Goal: Task Accomplishment & Management: Complete application form

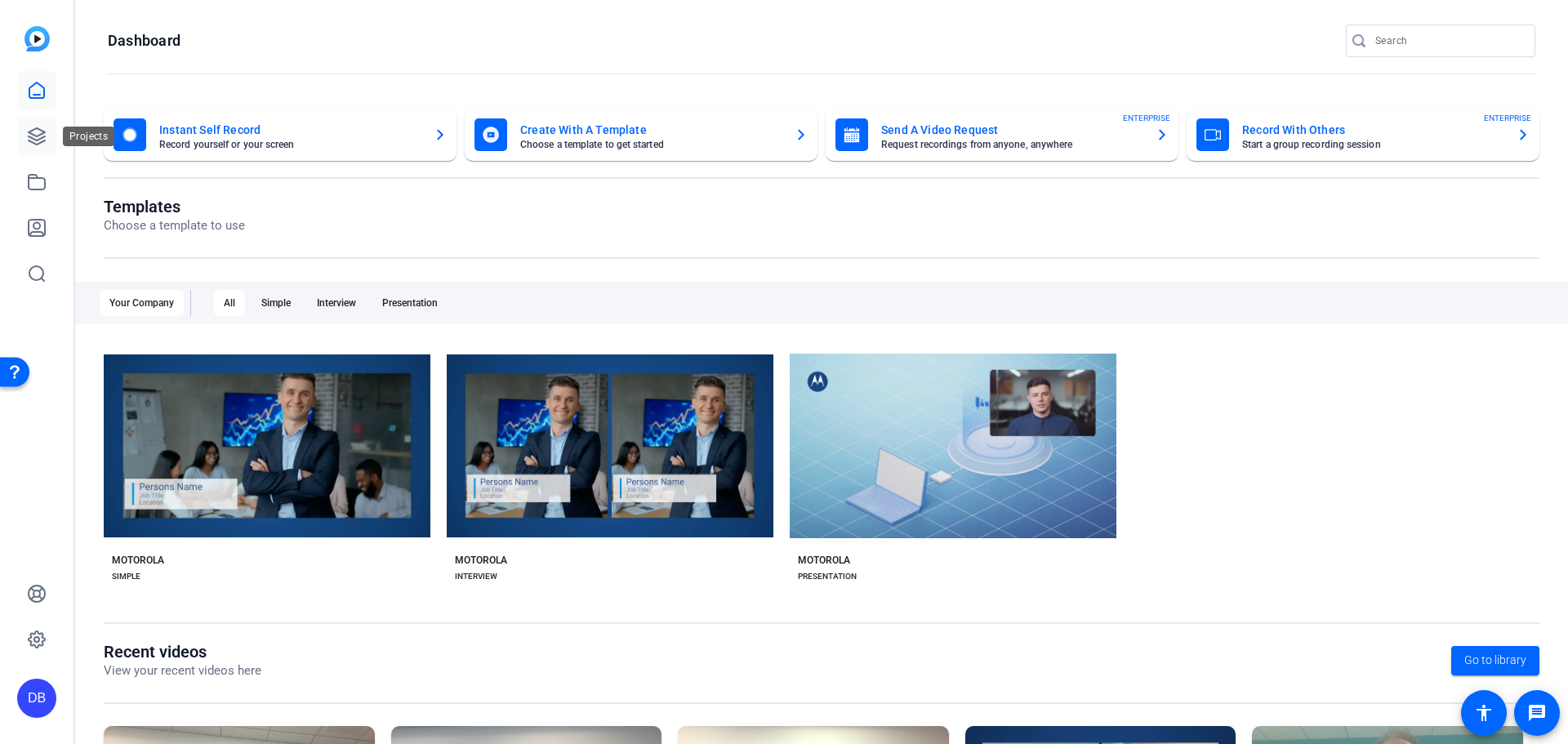
click at [44, 129] on icon at bounding box center [37, 136] width 20 height 20
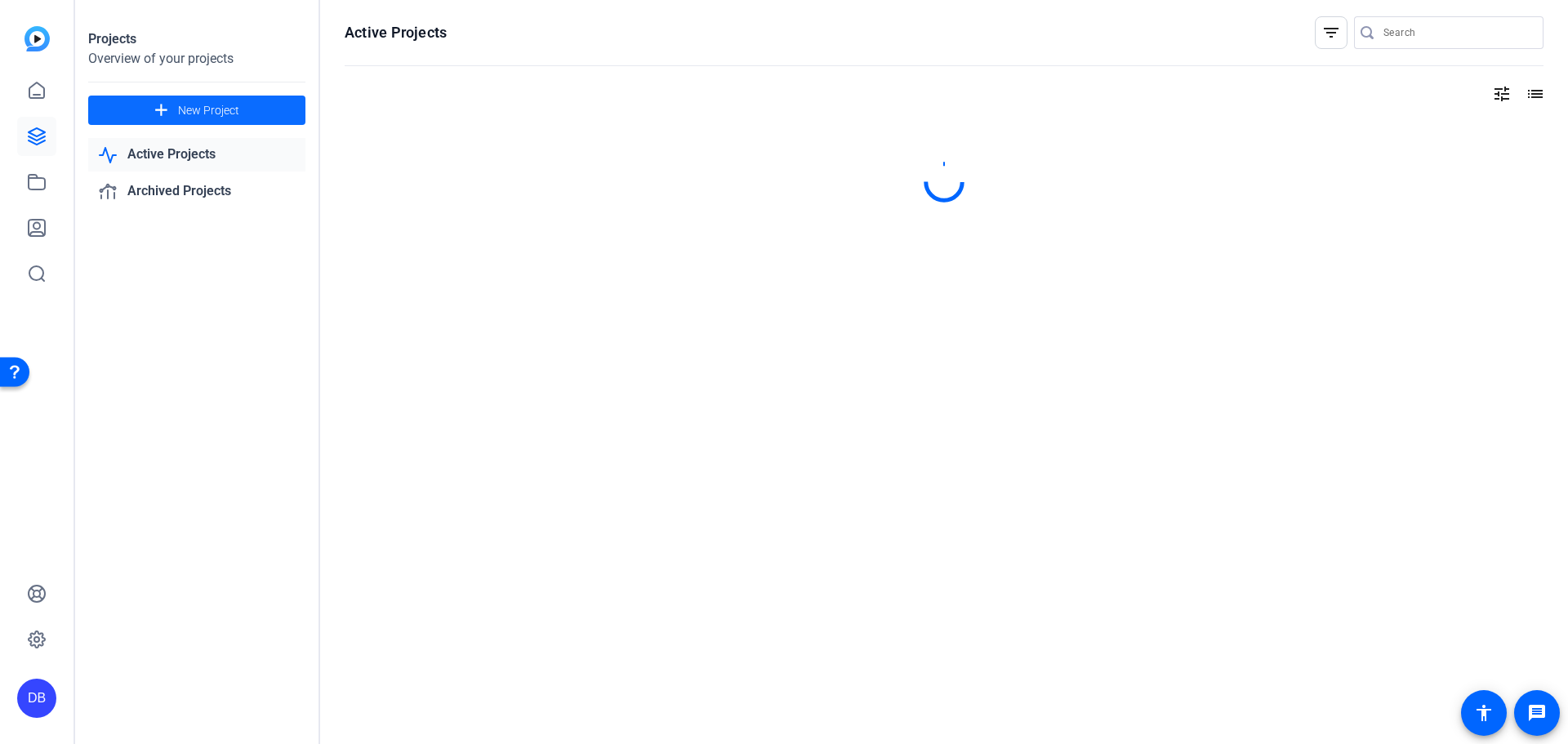
click at [168, 111] on mat-icon "add" at bounding box center [161, 111] width 21 height 21
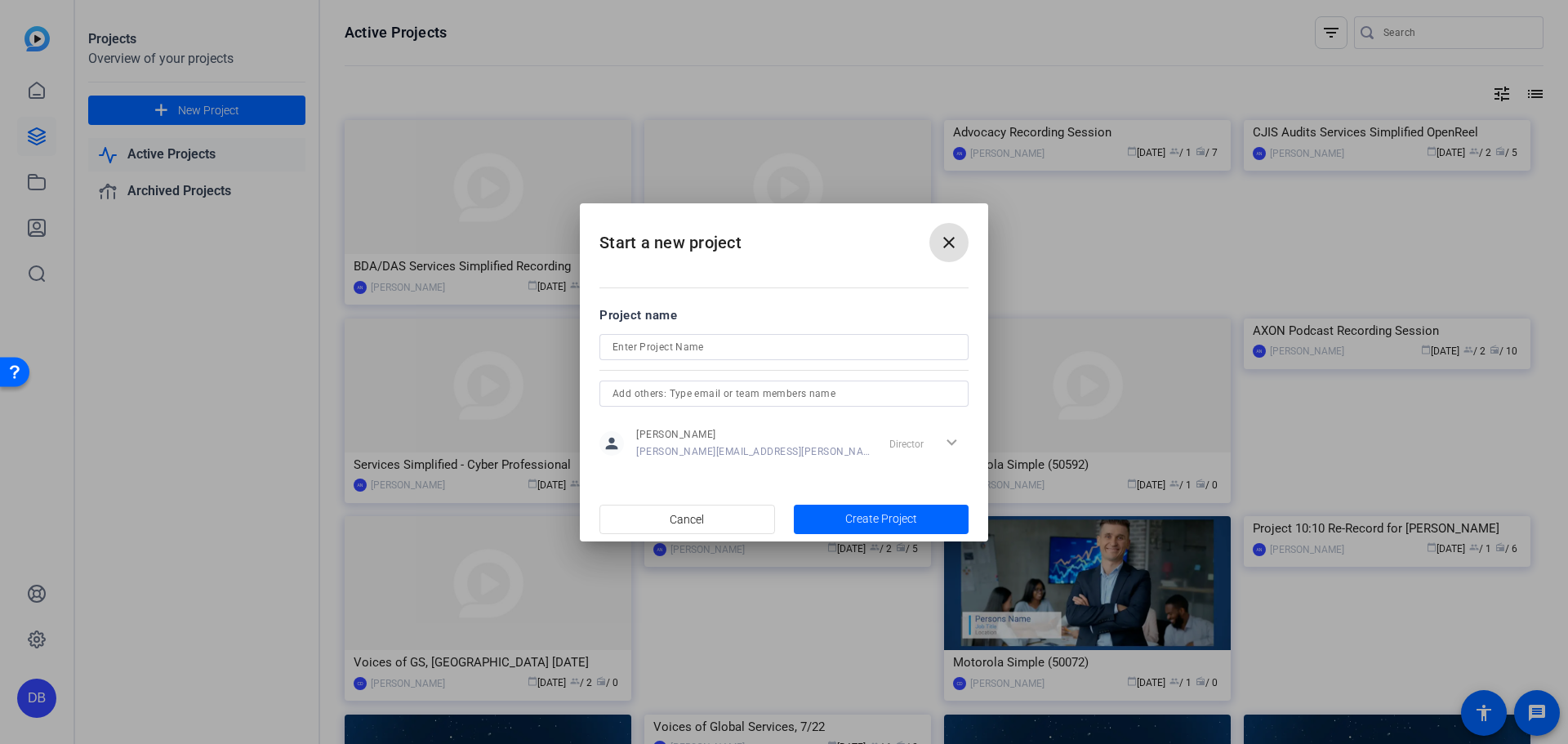
click at [781, 347] on input at bounding box center [784, 347] width 342 height 20
type input "Ann Arbor PD"
click at [781, 394] on input "text" at bounding box center [784, 393] width 342 height 20
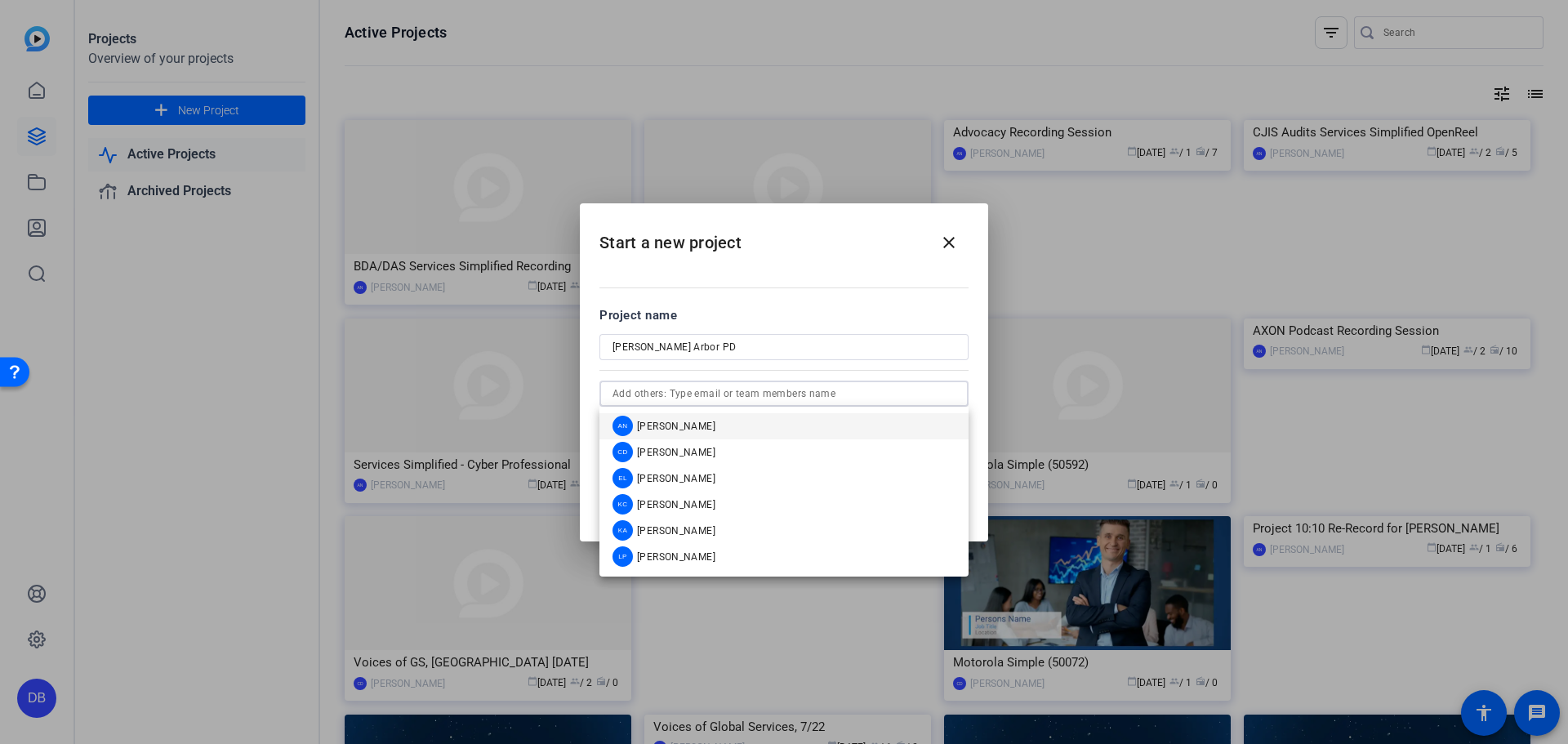
type input "s"
drag, startPoint x: 866, startPoint y: 394, endPoint x: 584, endPoint y: 389, distance: 282.0
click at [584, 389] on mat-dialog-content "Project name Ann Arbor PD s person Damon Boler damon.boler@motorolasolutions.co…" at bounding box center [784, 383] width 409 height 227
click at [781, 282] on mat-dialog-content "Project name Ann Arbor PD person Damon Boler damon.boler@motorolasolutions.com …" at bounding box center [784, 383] width 409 height 227
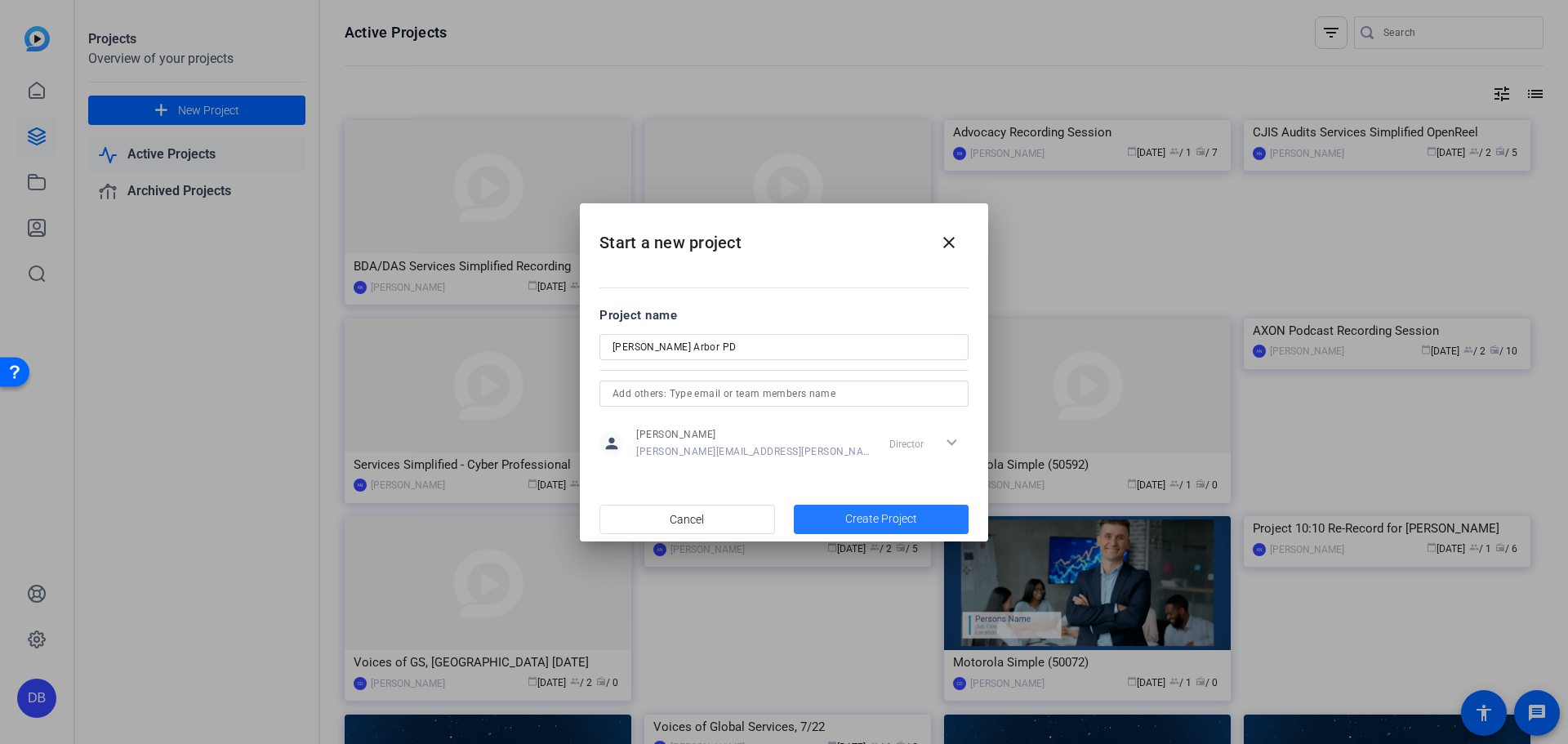
click at [781, 511] on span "Create Project" at bounding box center [880, 518] width 72 height 17
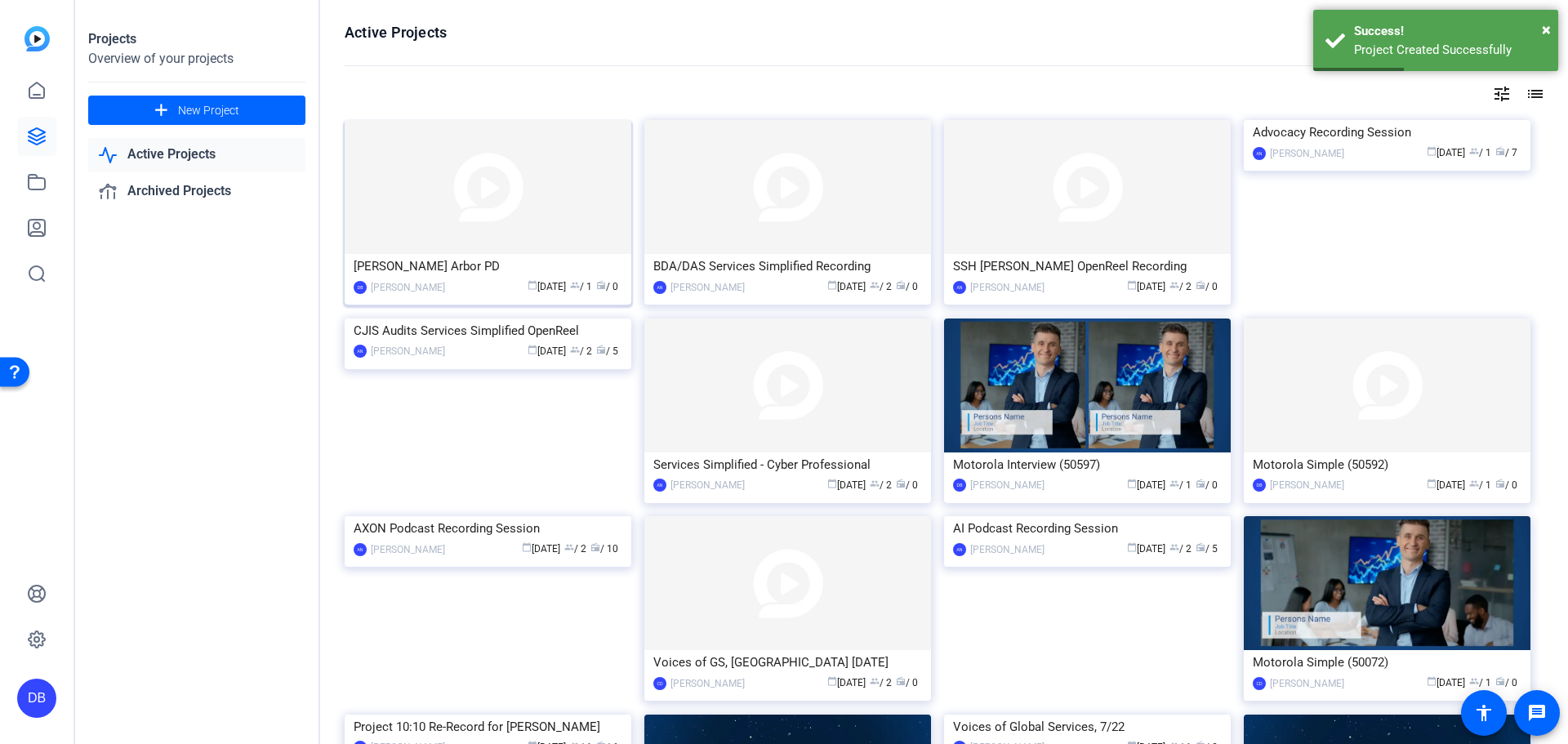
click at [580, 226] on img at bounding box center [487, 187] width 286 height 134
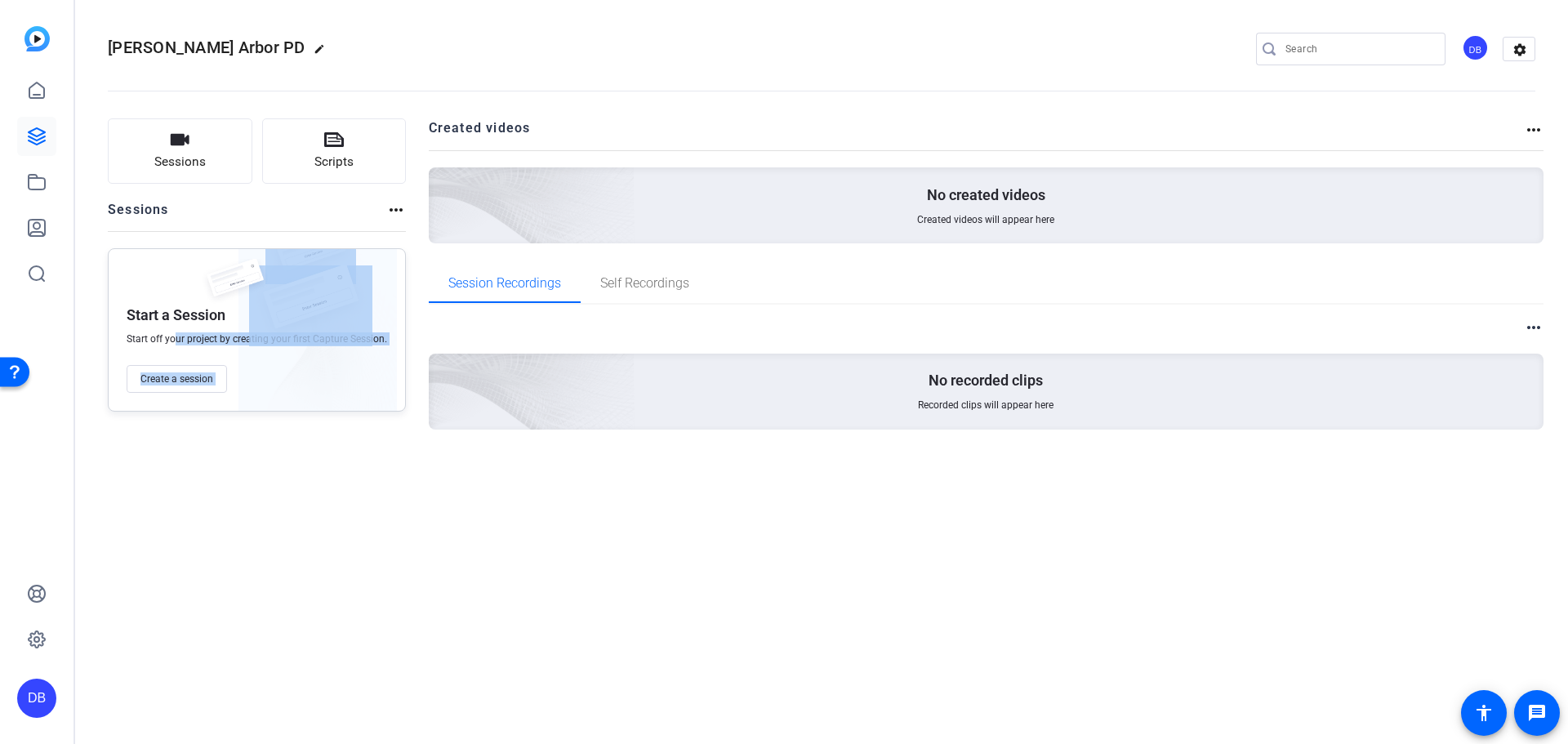
drag, startPoint x: 185, startPoint y: 337, endPoint x: 316, endPoint y: 335, distance: 131.0
click at [316, 335] on div "Start a Session Start off your project by creating your first Capture Session. …" at bounding box center [257, 329] width 298 height 163
click at [178, 384] on span "Create a session" at bounding box center [176, 378] width 72 height 13
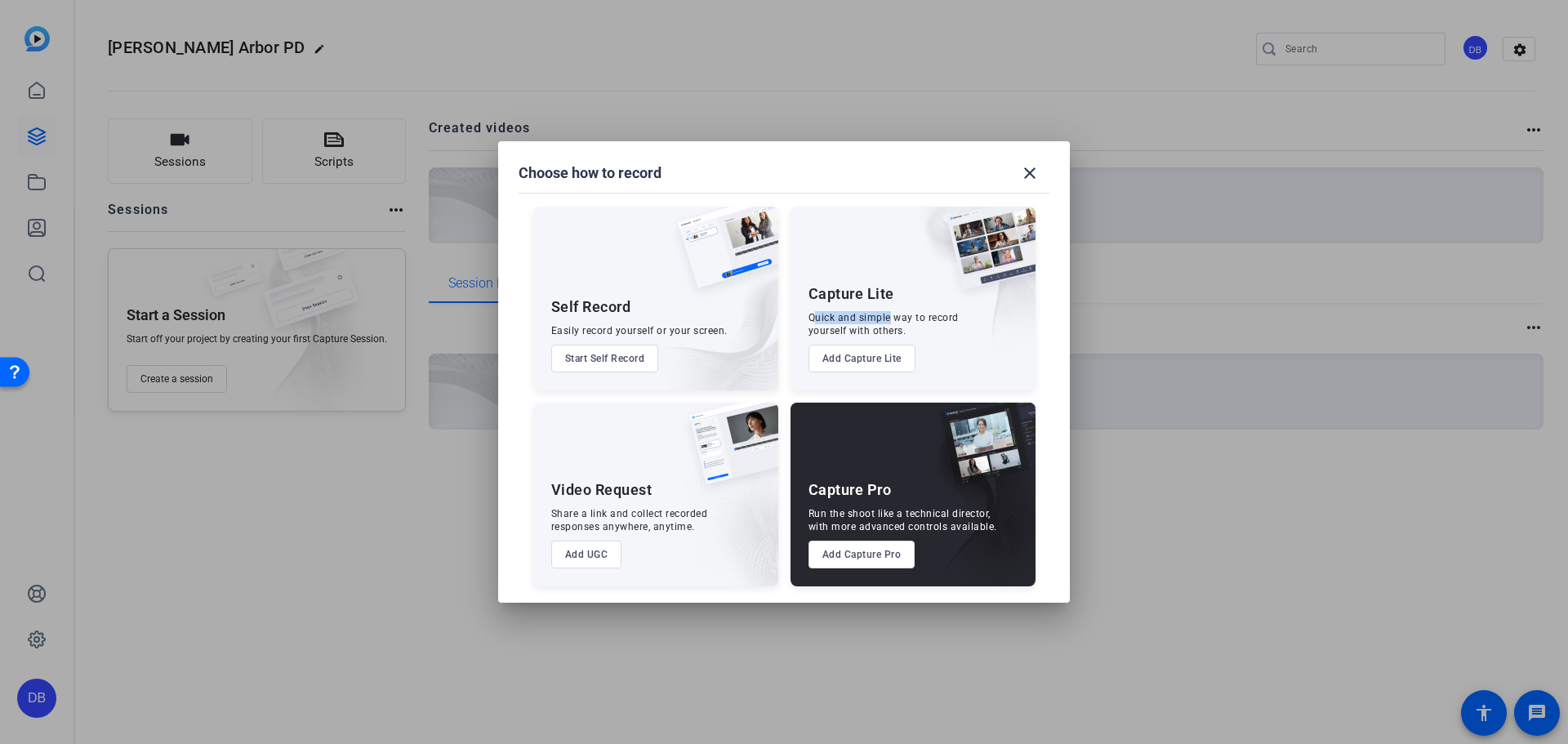
drag, startPoint x: 813, startPoint y: 318, endPoint x: 888, endPoint y: 319, distance: 75.0
click at [781, 319] on div "Quick and simple way to record yourself with others." at bounding box center [883, 324] width 150 height 26
drag, startPoint x: 813, startPoint y: 516, endPoint x: 838, endPoint y: 523, distance: 26.0
click at [781, 524] on div "Run the shoot like a technical director, with more advanced controls available." at bounding box center [902, 519] width 188 height 26
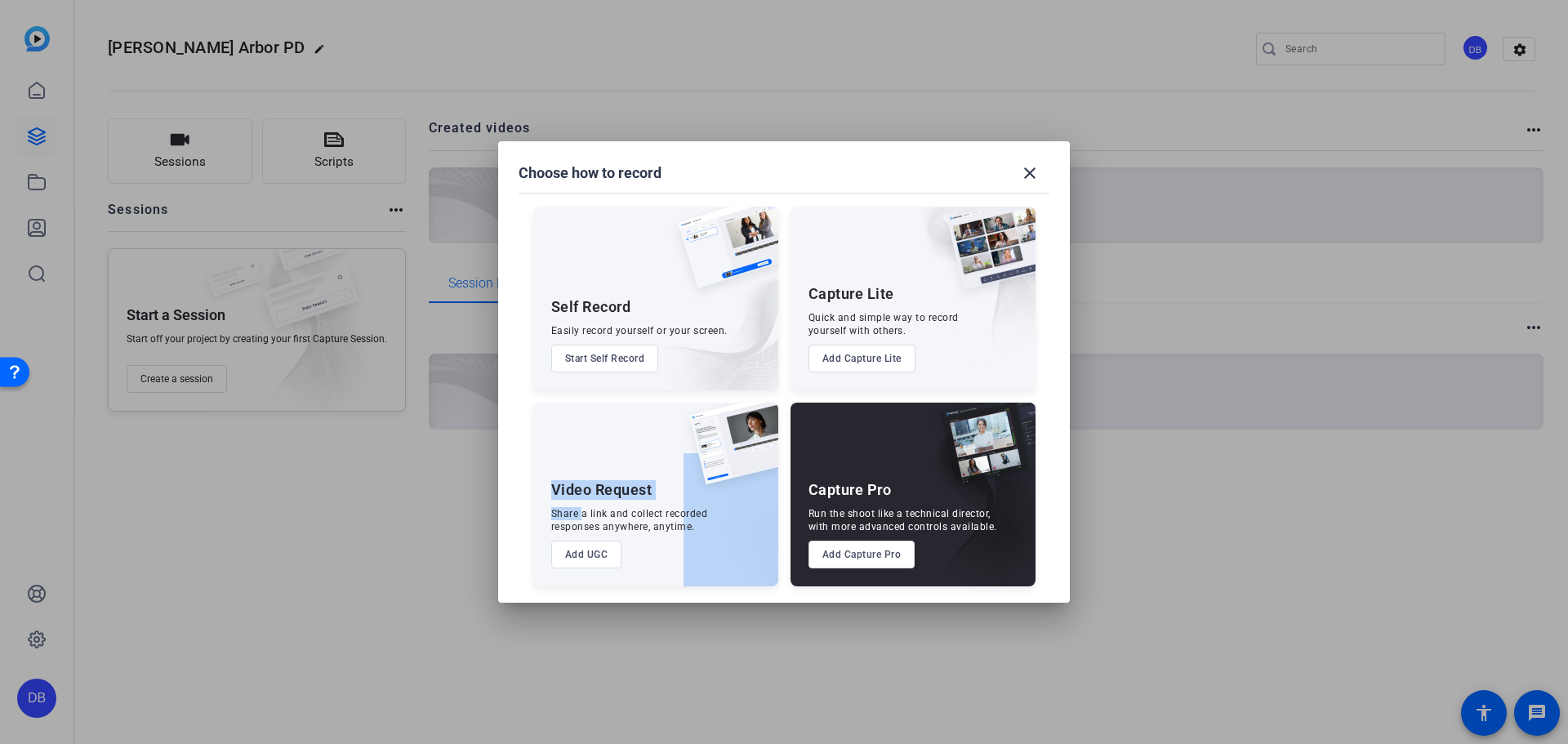
drag, startPoint x: 583, startPoint y: 512, endPoint x: 719, endPoint y: 508, distance: 136.1
click at [718, 508] on div "Video Request Share a link and collect recorded responses anywhere, anytime. Ad…" at bounding box center [656, 494] width 245 height 184
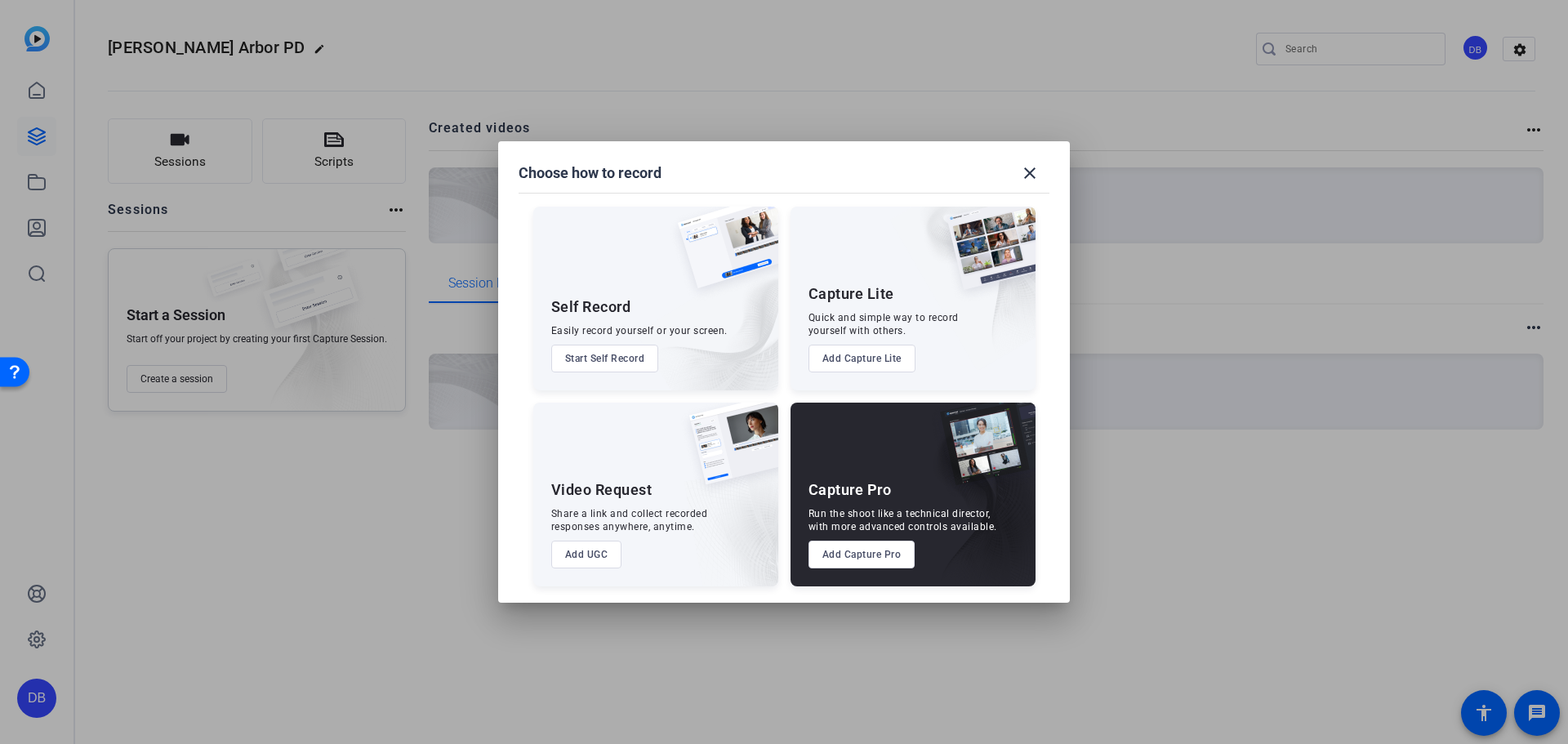
click at [781, 449] on div at bounding box center [784, 372] width 1568 height 744
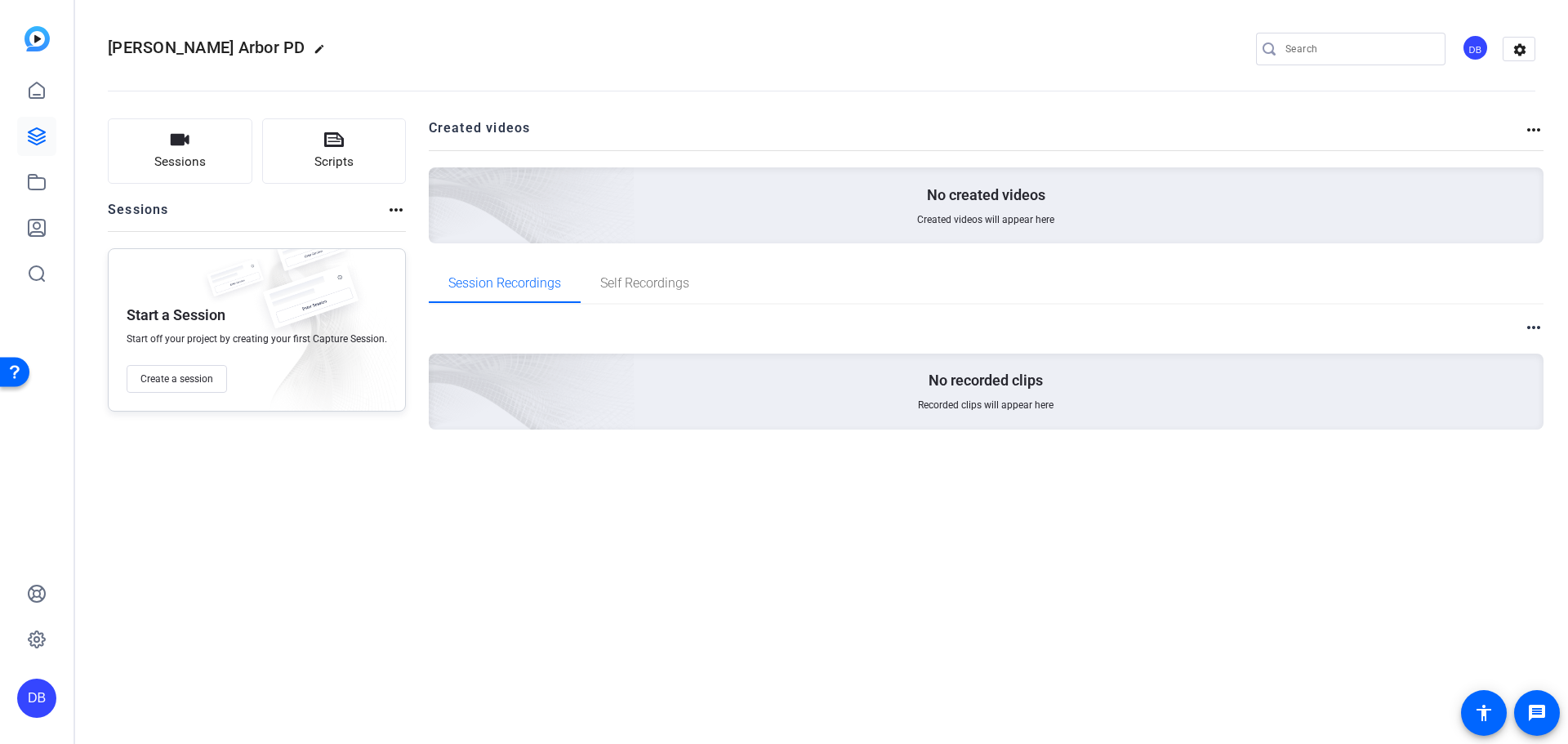
click at [781, 128] on mat-icon "more_horiz" at bounding box center [1533, 130] width 20 height 20
click at [781, 128] on div at bounding box center [784, 372] width 1568 height 744
click at [781, 51] on mat-icon "settings" at bounding box center [1519, 49] width 33 height 24
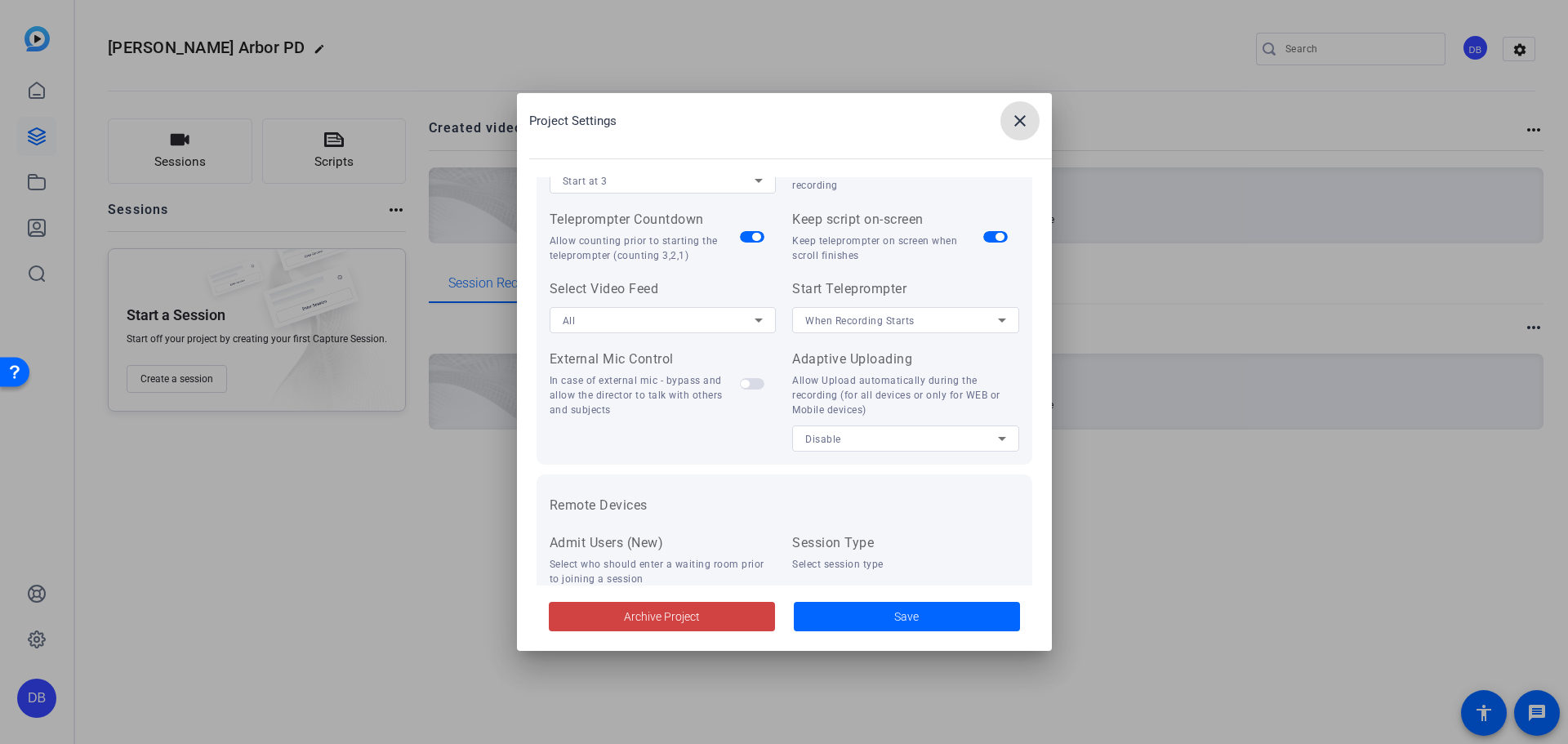
scroll to position [337, 0]
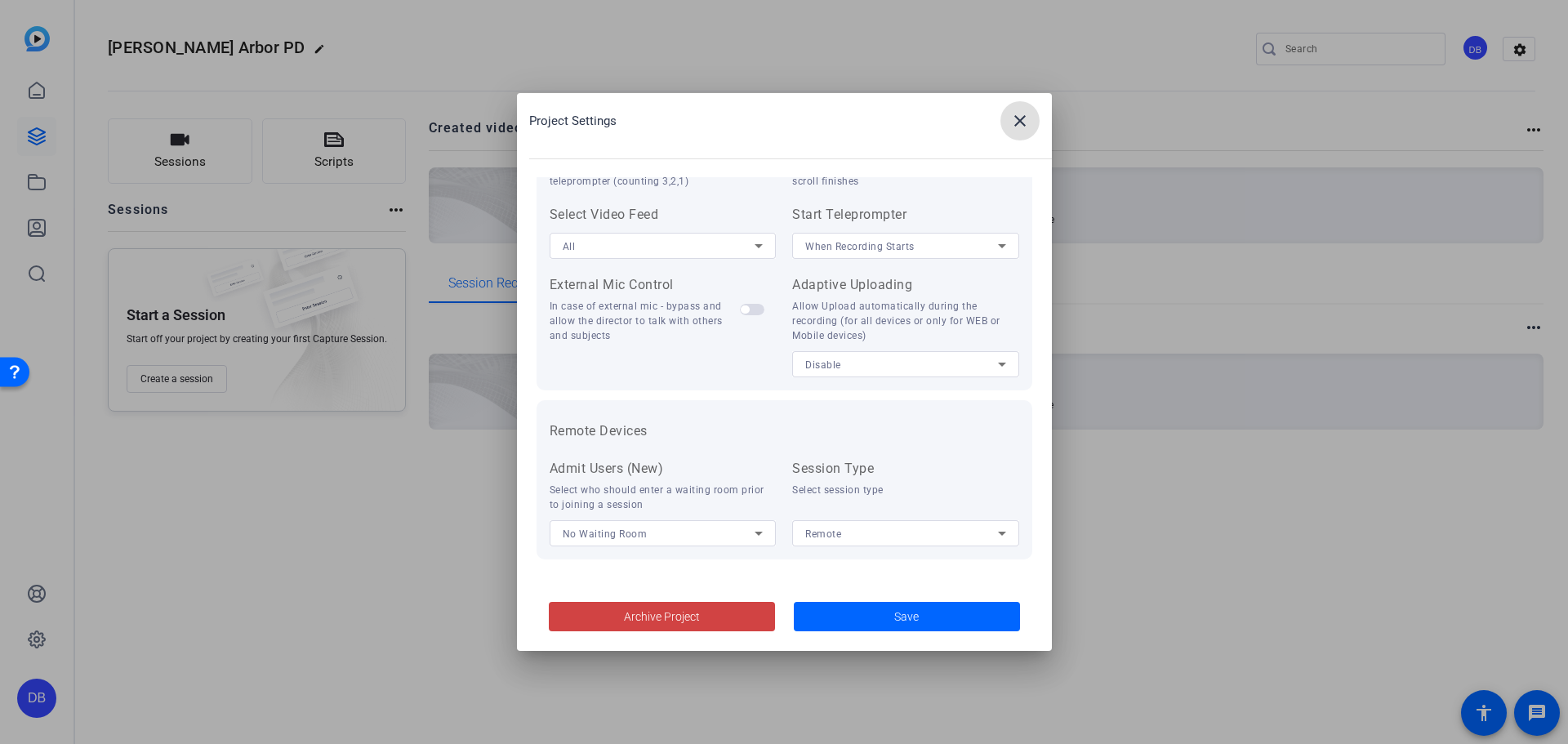
click at [781, 178] on div at bounding box center [784, 372] width 1568 height 744
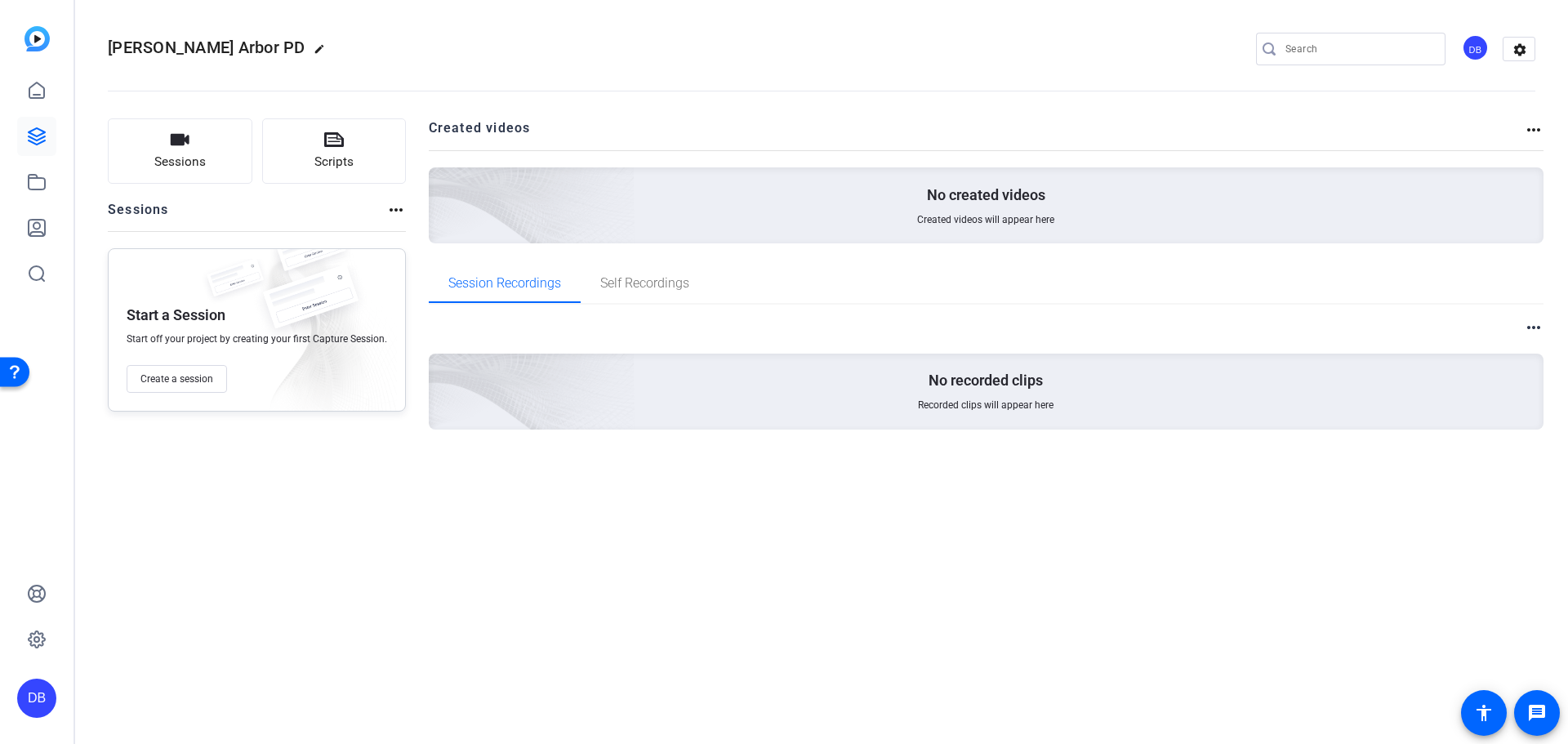
click at [40, 45] on img at bounding box center [37, 38] width 25 height 25
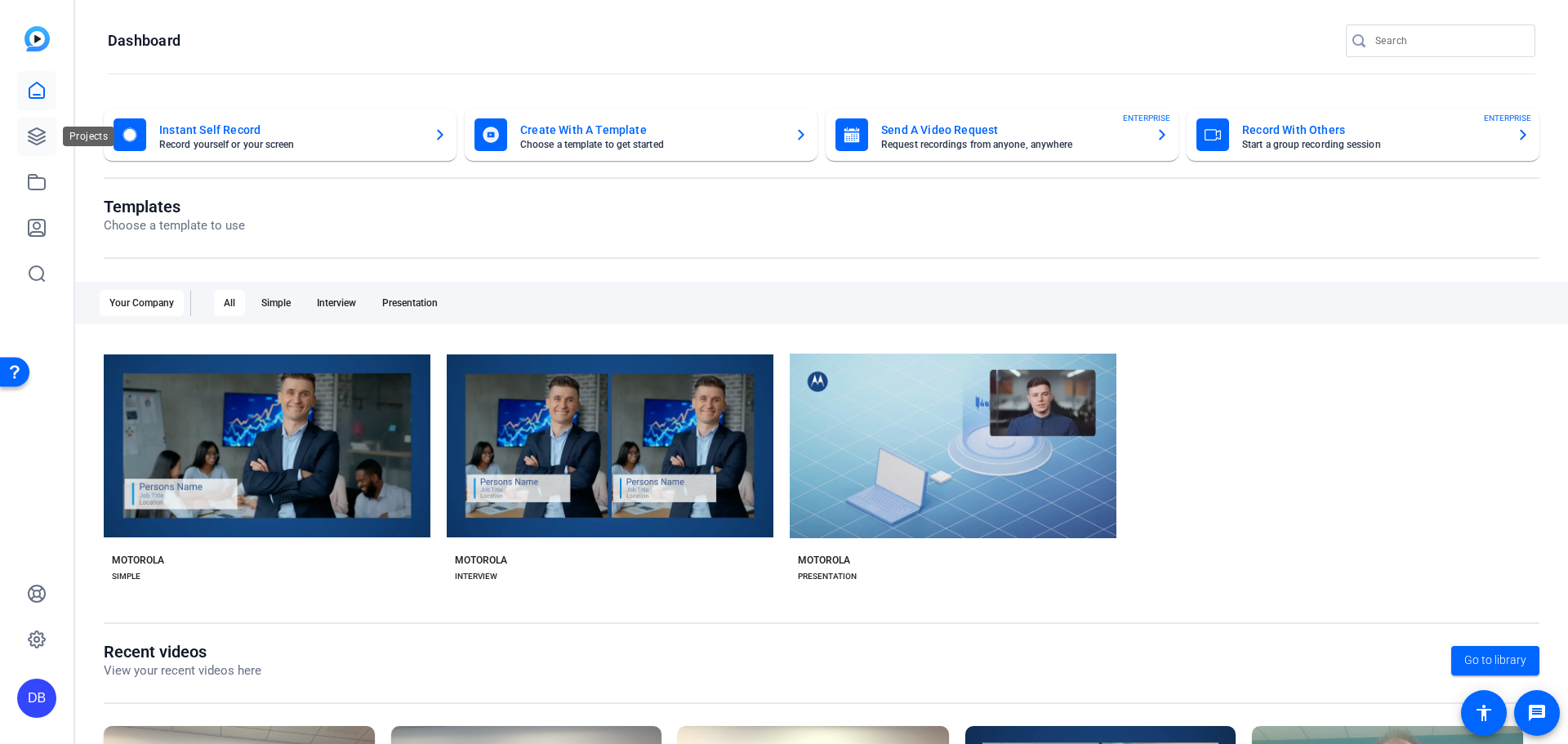
click at [34, 150] on link at bounding box center [37, 136] width 39 height 39
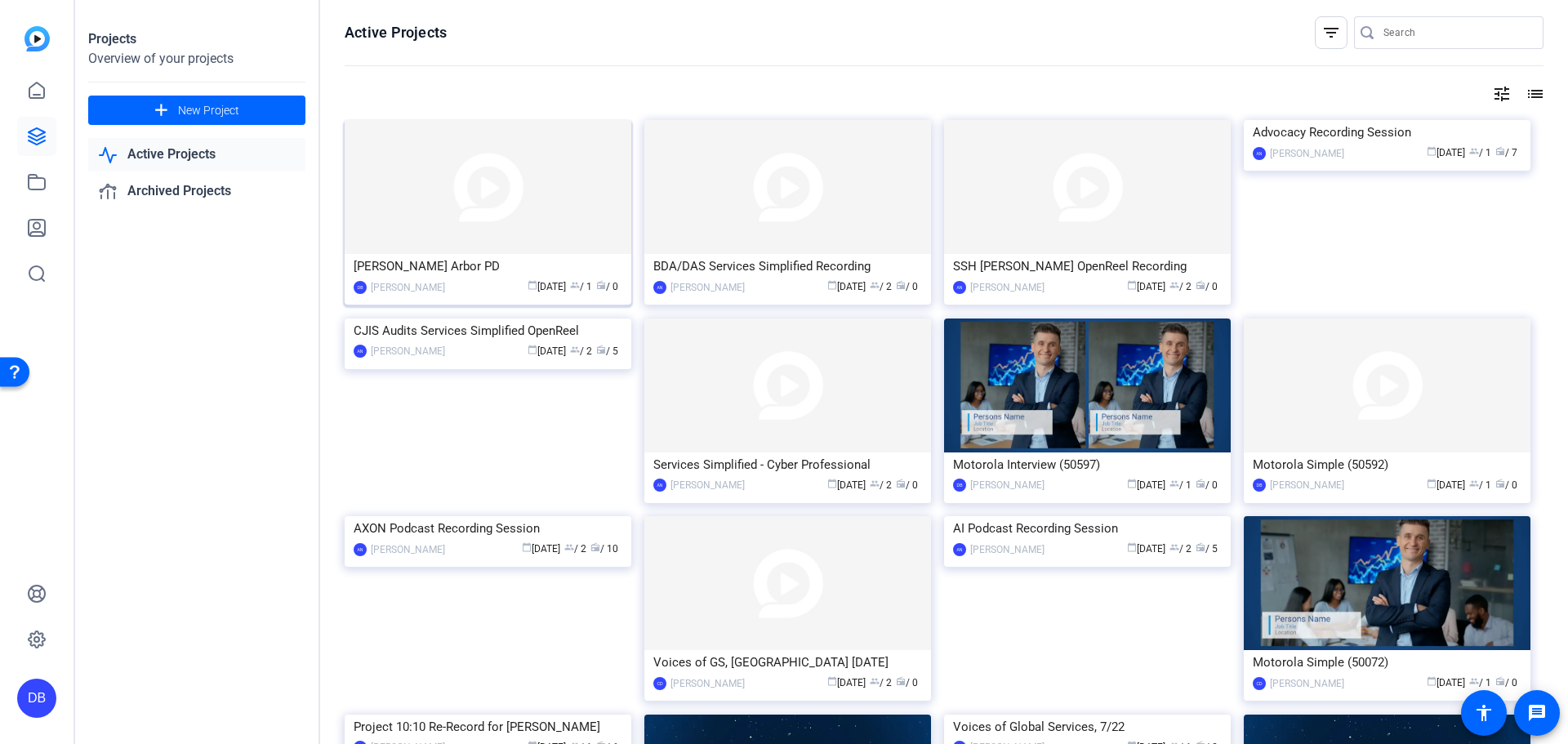
drag, startPoint x: 606, startPoint y: 261, endPoint x: 589, endPoint y: 262, distance: 17.0
click at [589, 262] on div "Ann Arbor PD" at bounding box center [487, 266] width 268 height 24
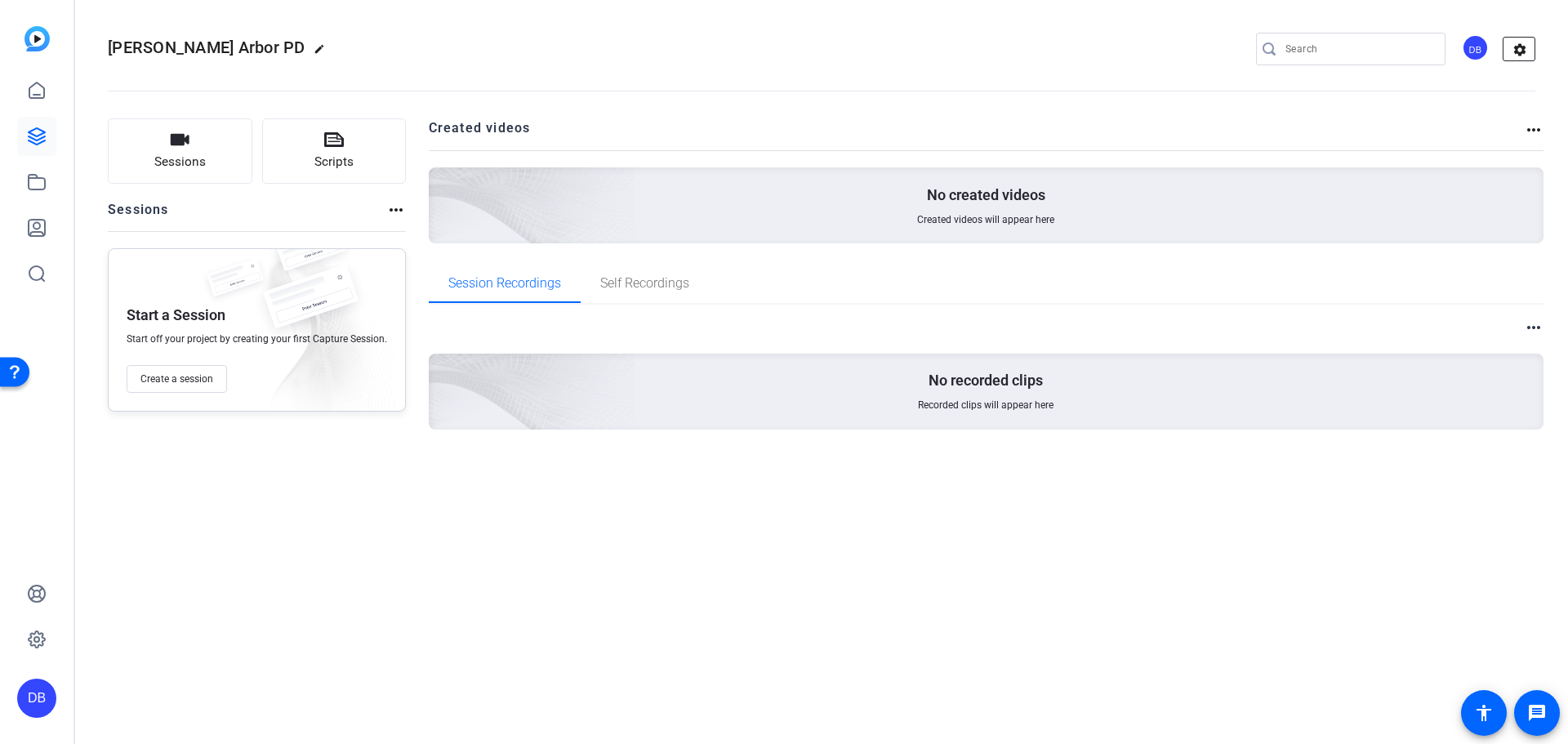
drag, startPoint x: 1538, startPoint y: 56, endPoint x: 1521, endPoint y: 47, distance: 19.2
click at [781, 56] on mat-toolbar "Ann Arbor PD edit DB settings" at bounding box center [821, 49] width 1492 height 98
click at [781, 47] on mat-icon "settings" at bounding box center [1519, 49] width 33 height 24
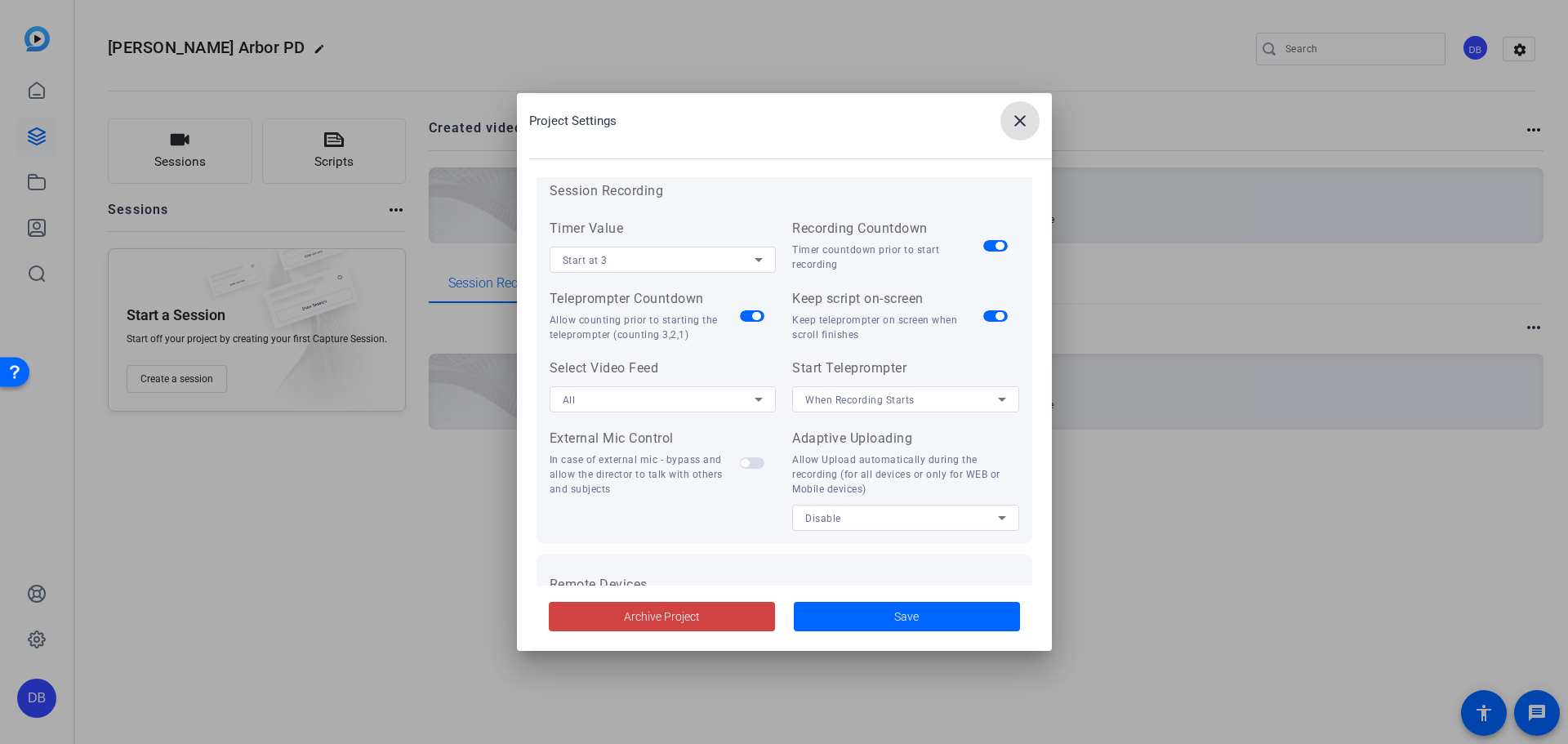
scroll to position [337, 0]
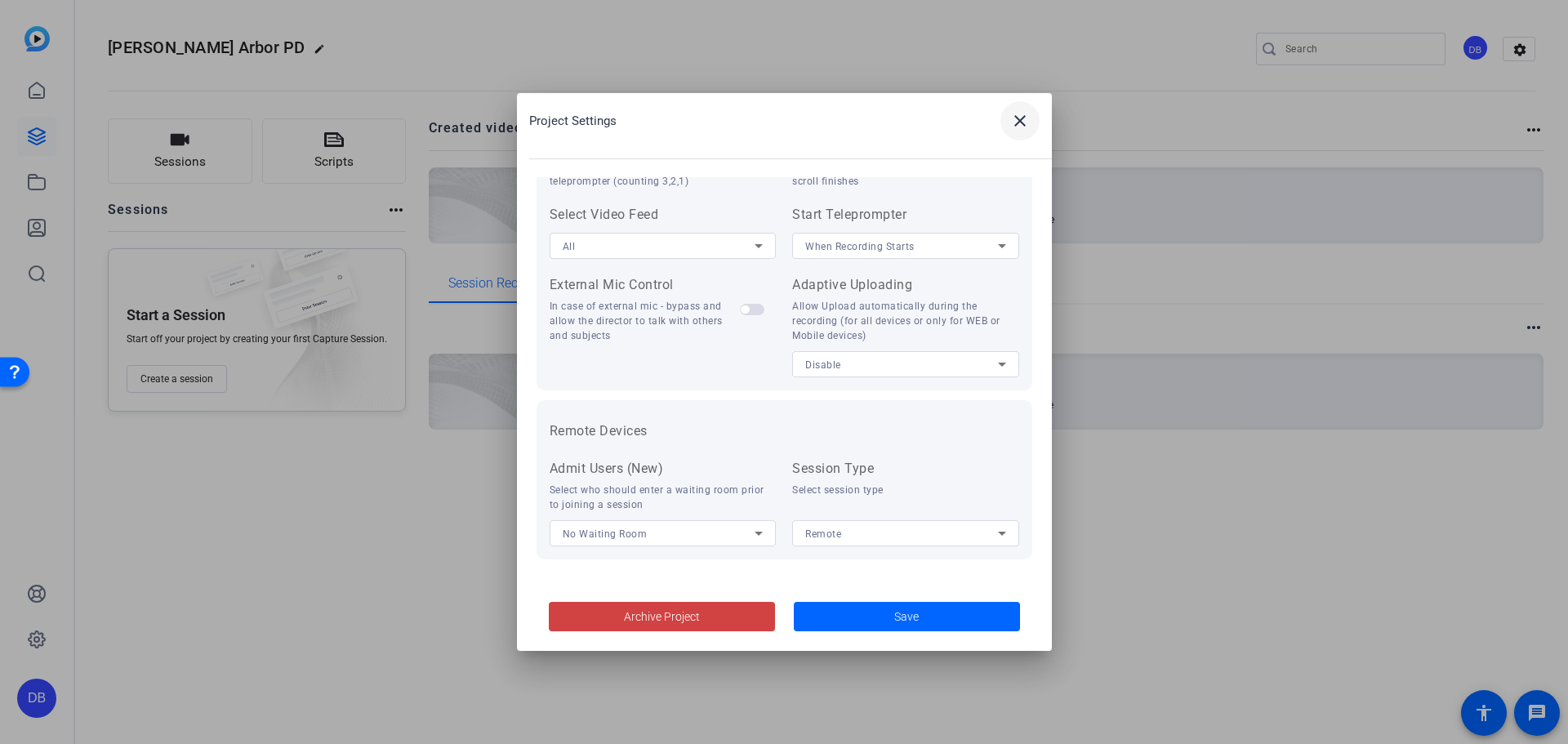
drag, startPoint x: 694, startPoint y: 617, endPoint x: 1009, endPoint y: 120, distance: 588.4
click at [0, 0] on openreel-project-settings-popup "Project Settings close Clip Naming Convention Session name - Subject name - N/A…" at bounding box center [0, 0] width 0 height 0
drag, startPoint x: 1012, startPoint y: 123, endPoint x: 1458, endPoint y: 91, distance: 447.1
click at [781, 123] on mat-icon "close" at bounding box center [1019, 120] width 20 height 20
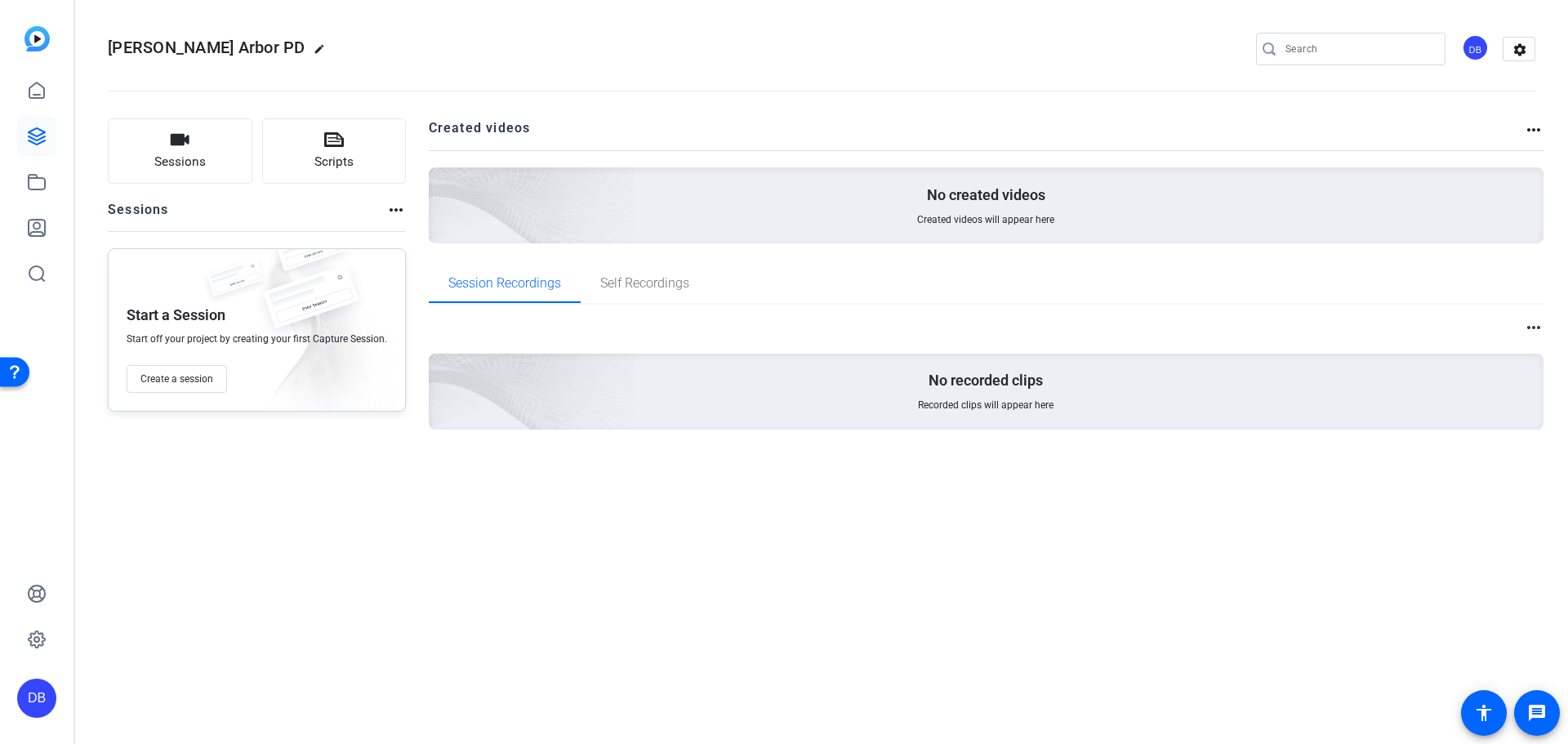
click at [781, 126] on div "Sessions Scripts Sessions more_horiz Start a Session Start off your project by …" at bounding box center [821, 300] width 1492 height 404
click at [781, 54] on mat-icon "settings" at bounding box center [1519, 49] width 33 height 24
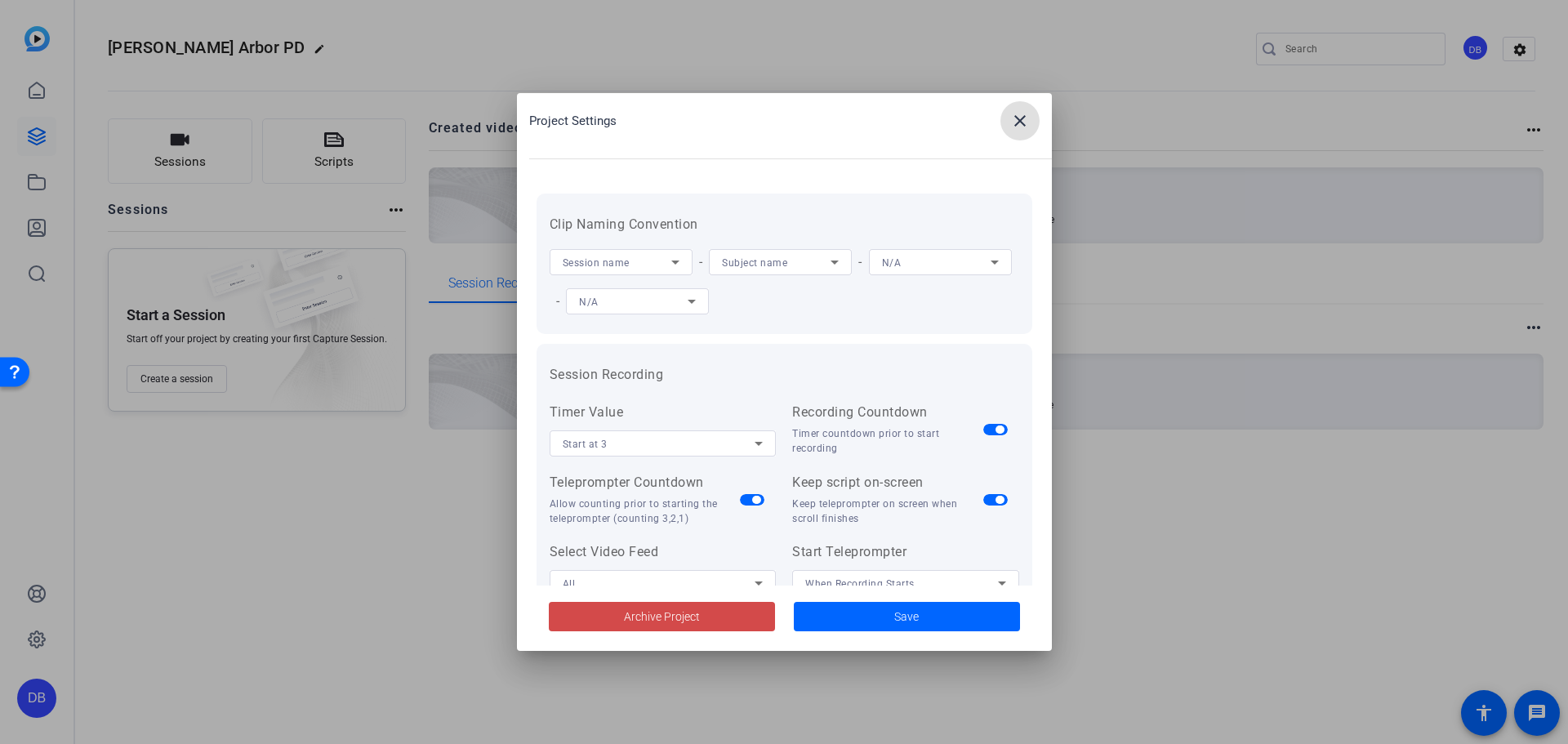
click at [682, 615] on span "Archive Project" at bounding box center [661, 616] width 76 height 17
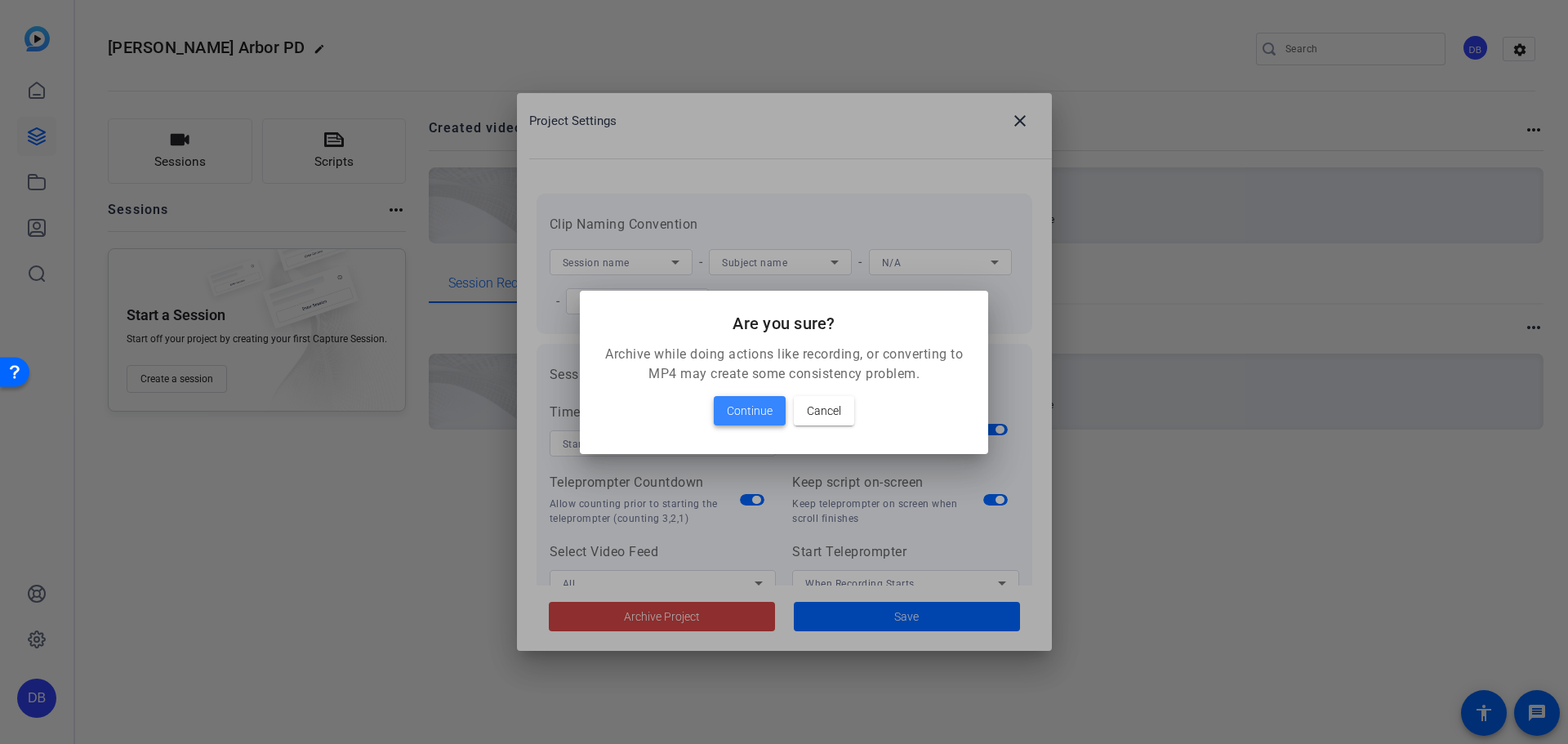
click at [749, 420] on span at bounding box center [749, 410] width 72 height 39
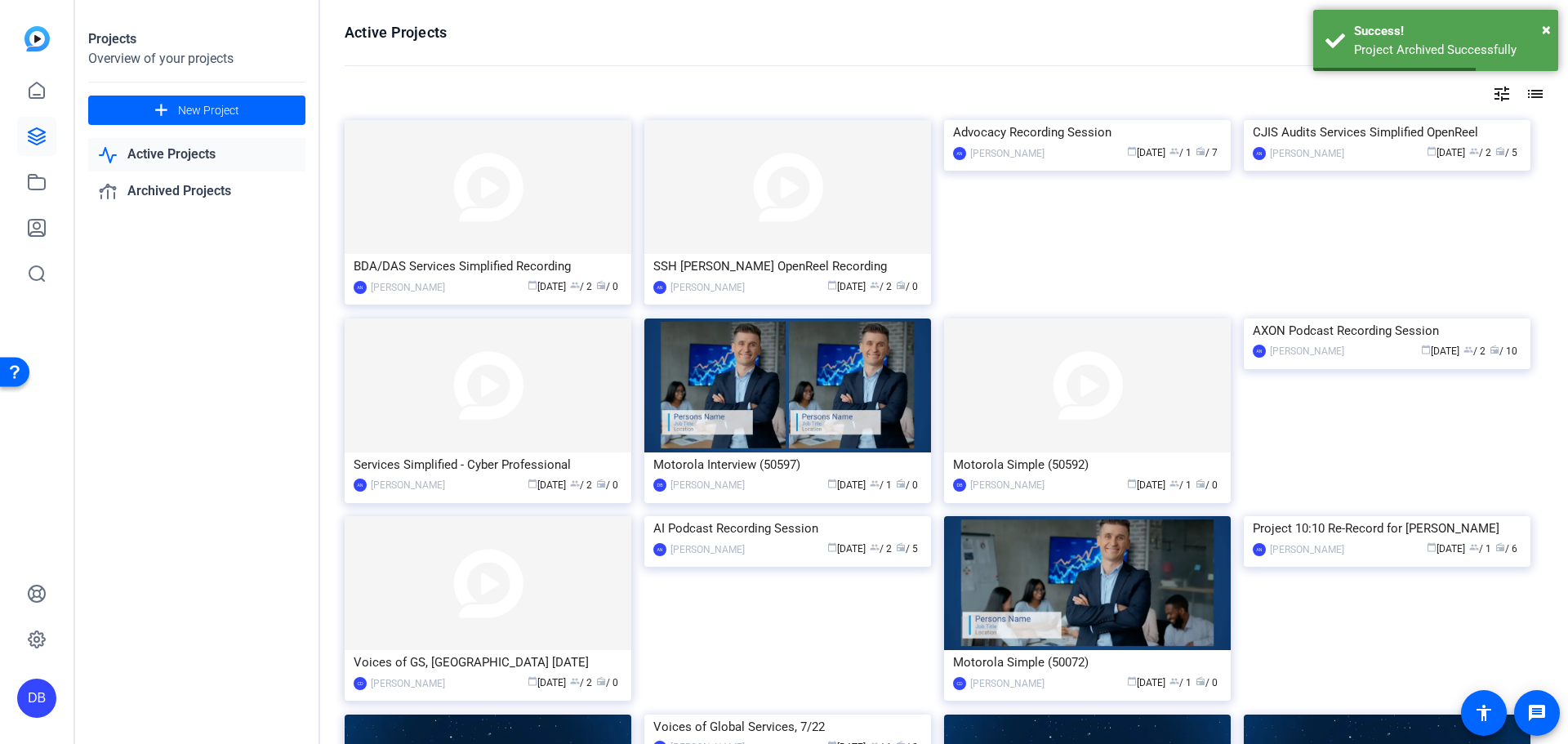
click at [41, 40] on img at bounding box center [37, 38] width 25 height 25
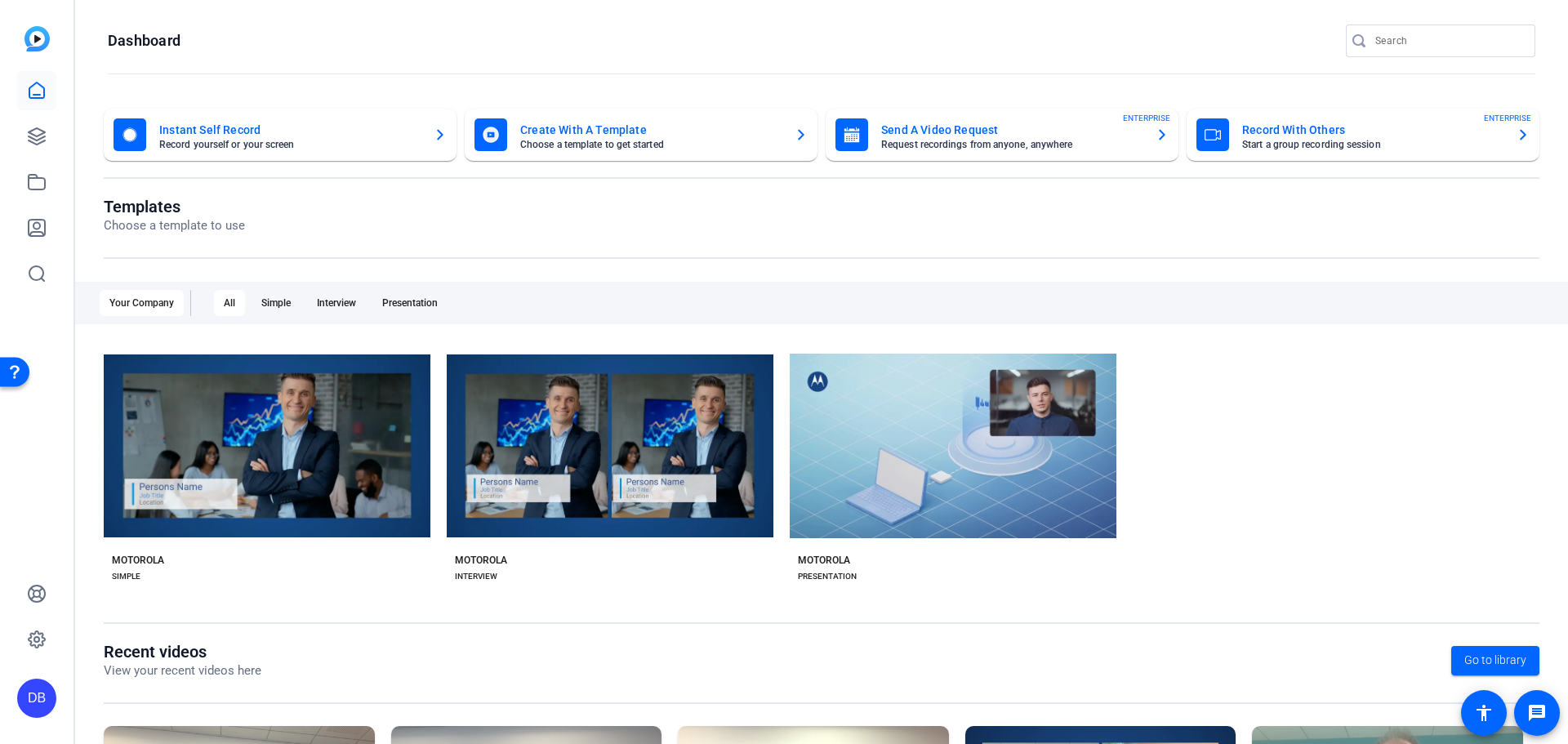
click at [781, 142] on mat-card-subtitle "Start a group recording session" at bounding box center [1372, 145] width 261 height 10
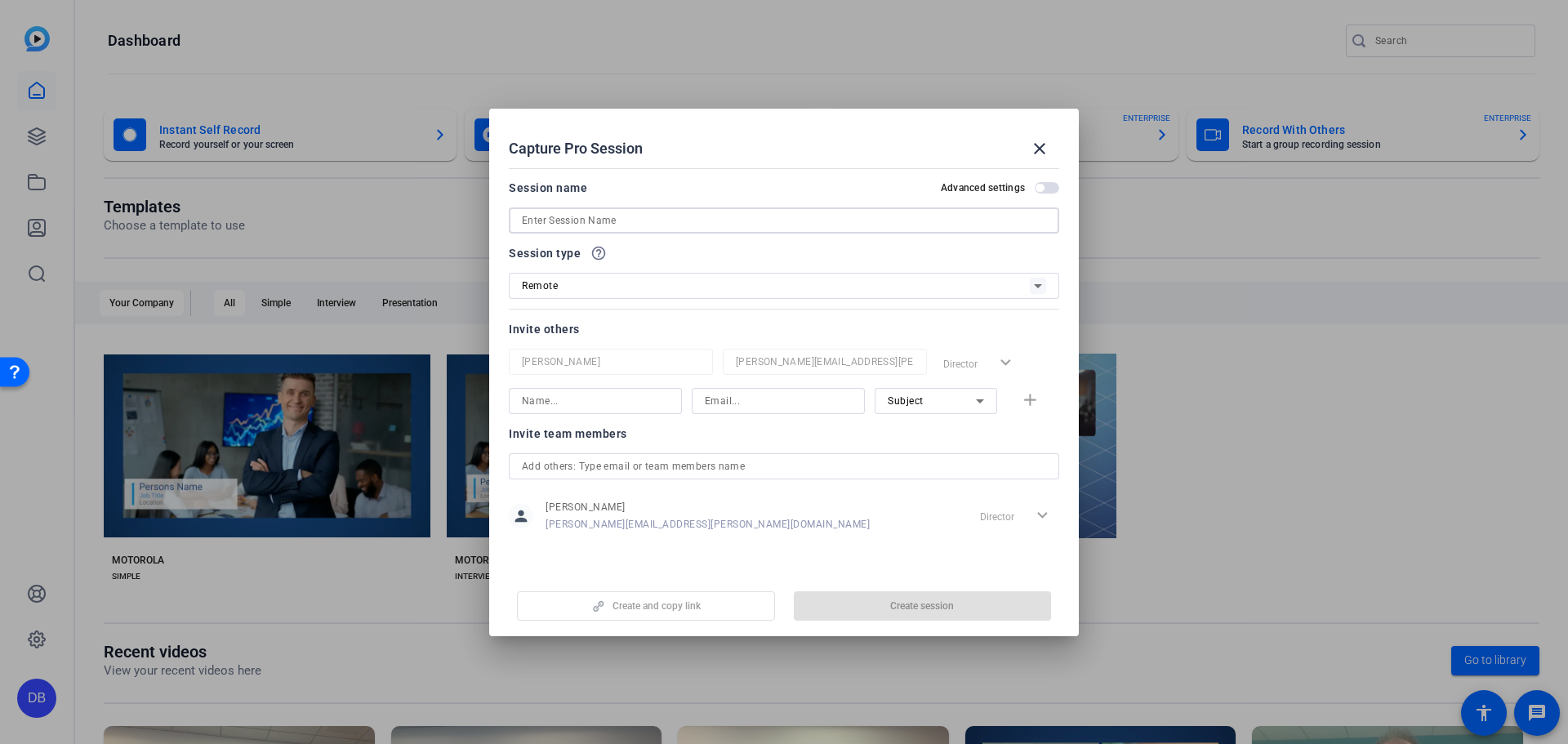
click at [681, 222] on input at bounding box center [784, 220] width 524 height 20
type input "Ann Arbor PD"
click at [665, 294] on div "Remote" at bounding box center [775, 285] width 508 height 21
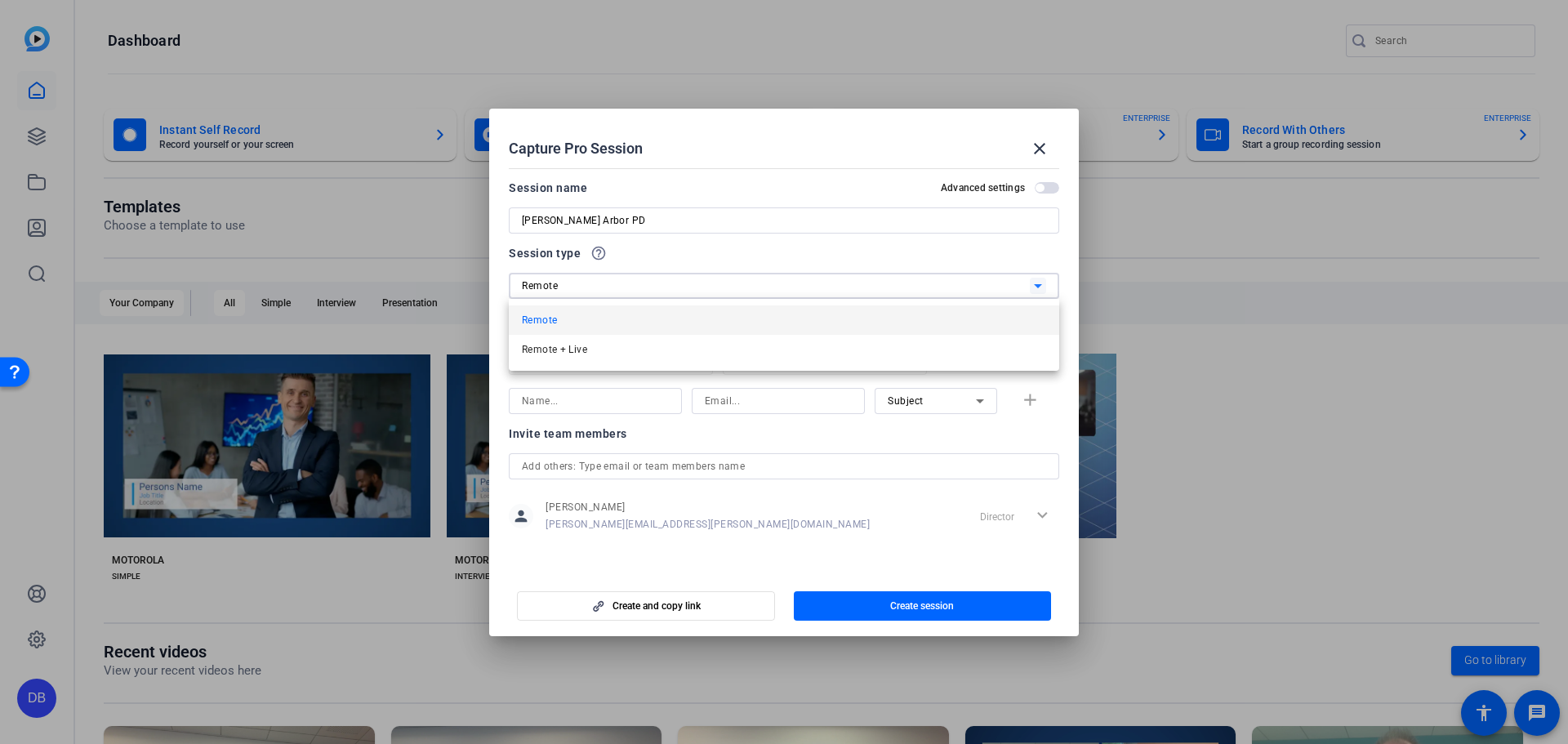
click at [665, 294] on div at bounding box center [784, 372] width 1568 height 744
click at [627, 403] on input at bounding box center [595, 401] width 147 height 20
type input "Charlie Grobe"
click at [732, 409] on input at bounding box center [778, 401] width 147 height 20
paste input "gjw873@motorolasolutions.com"
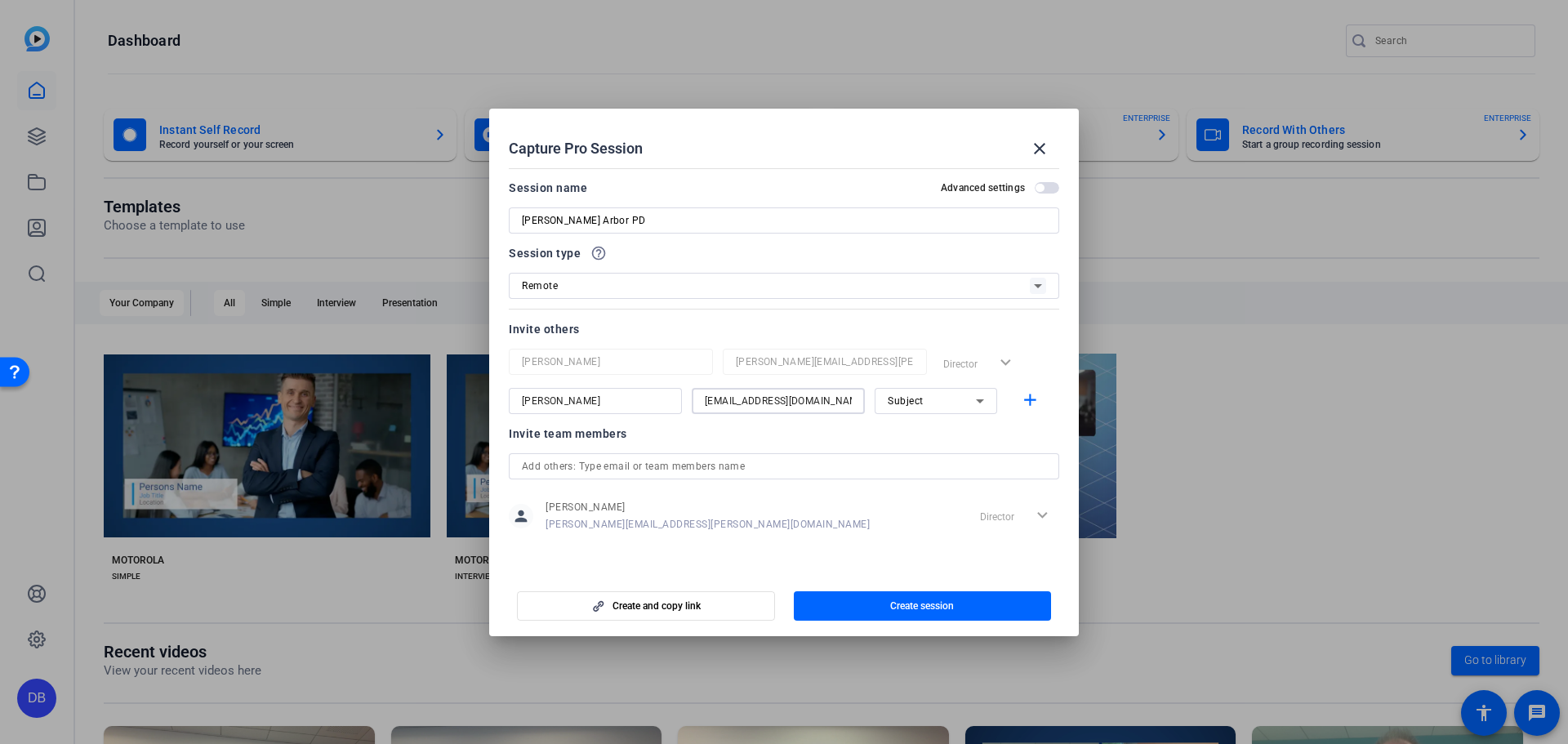
scroll to position [0, 4]
type input "gjw873@motorolasolutions.com"
click at [781, 408] on div "Subject" at bounding box center [931, 401] width 88 height 21
click at [781, 342] on div at bounding box center [784, 372] width 1568 height 744
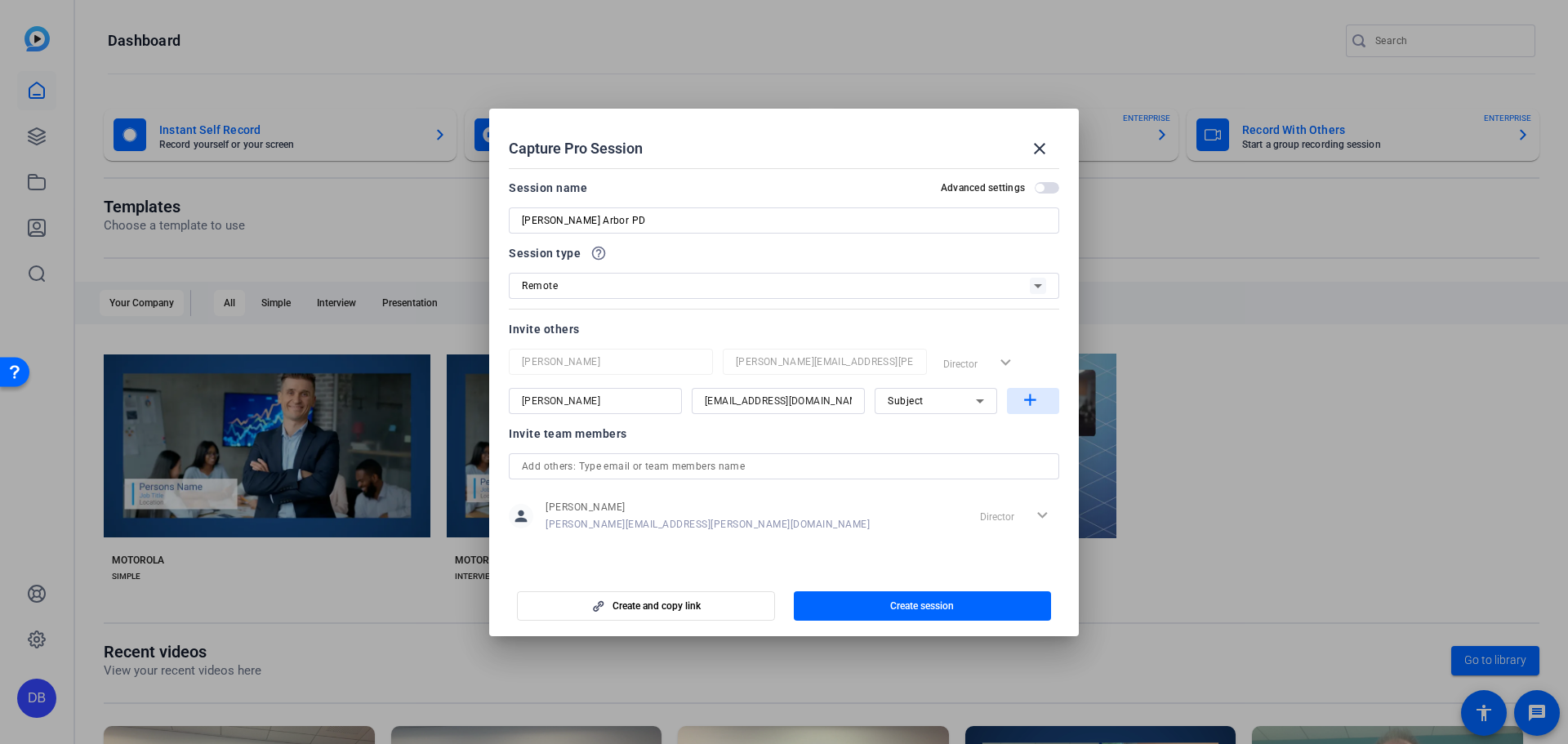
click at [781, 396] on mat-icon "add" at bounding box center [1029, 401] width 21 height 21
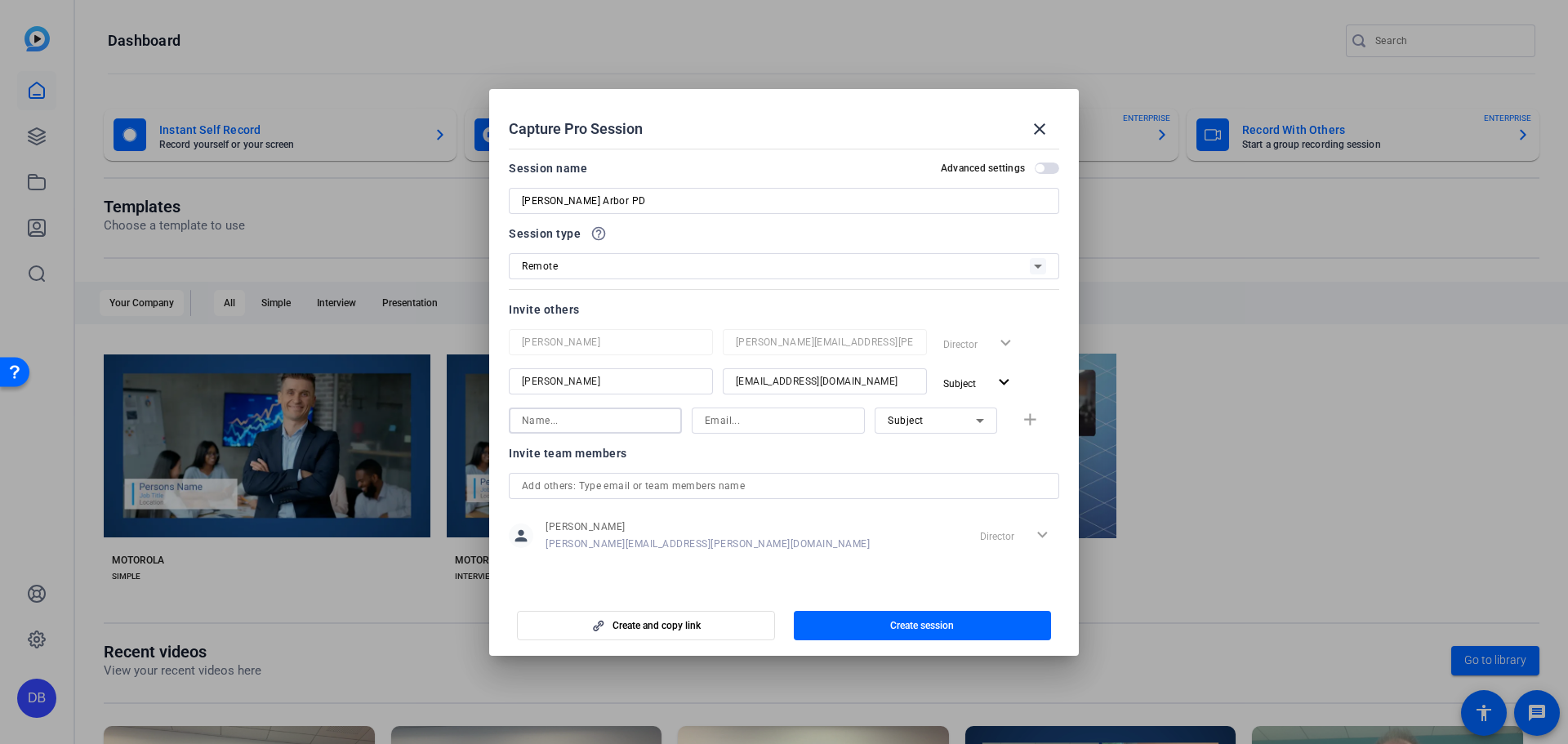
click at [652, 429] on input at bounding box center [595, 420] width 147 height 20
type input "Molly"
click at [630, 422] on input "Molly" at bounding box center [595, 420] width 147 height 20
click at [758, 422] on input at bounding box center [778, 420] width 147 height 20
paste input "molly.moran1@motorolasolutions.com"
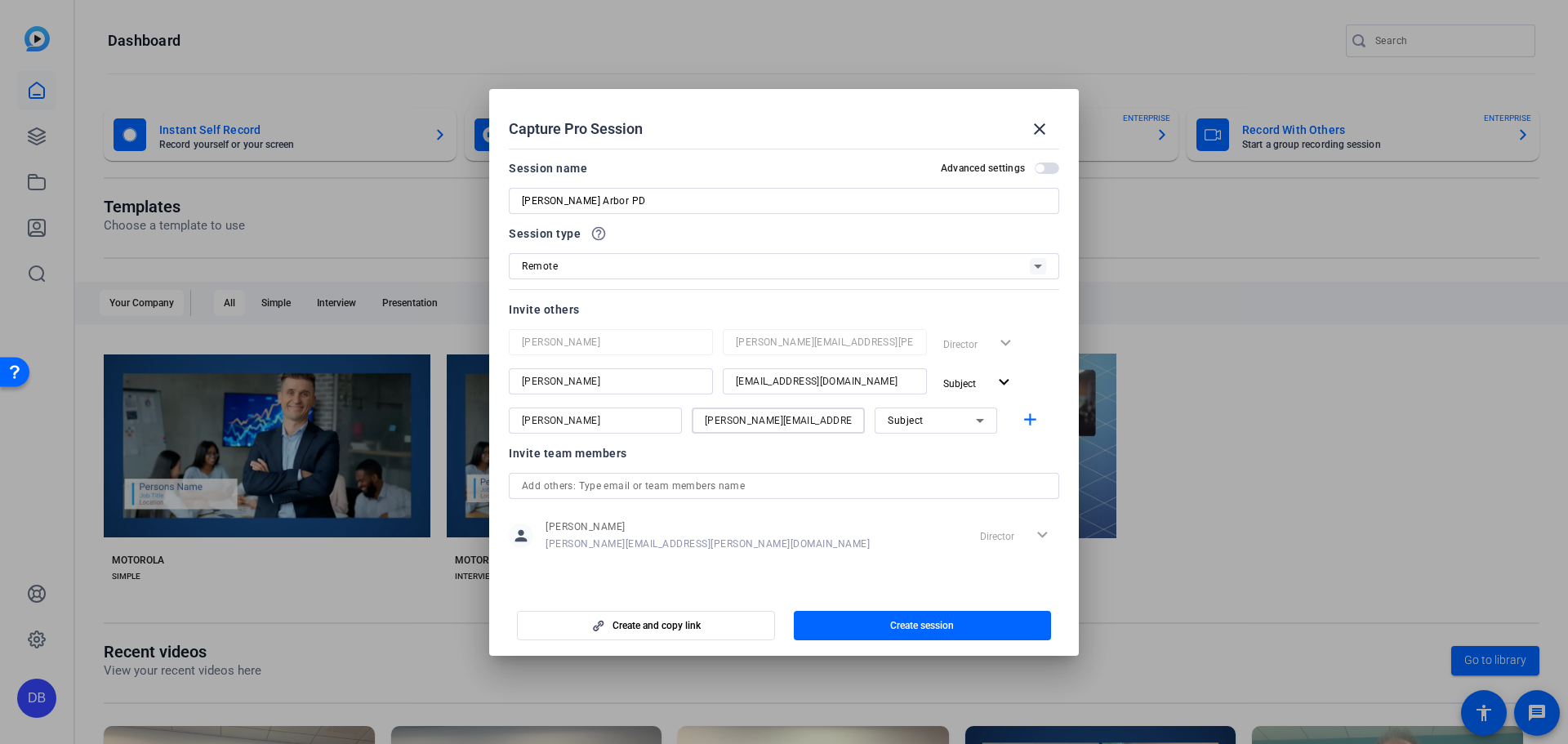
scroll to position [0, 33]
type input "molly.moran1@motorolasolutions.com"
click at [615, 417] on input "Molly" at bounding box center [595, 420] width 147 height 20
type input "Molly Moran"
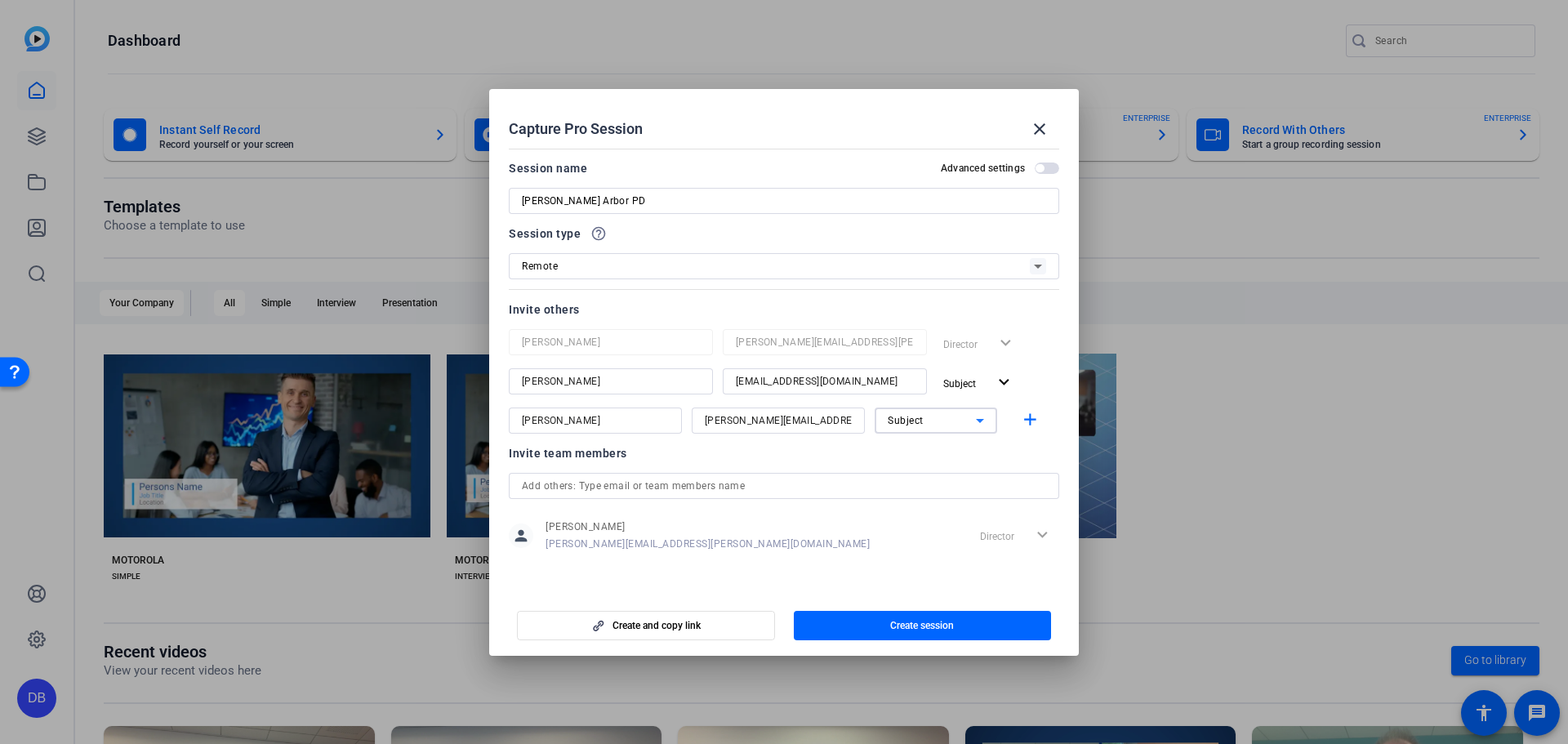
click at [781, 420] on div "Subject" at bounding box center [931, 420] width 88 height 21
click at [781, 459] on span "Collaborator" at bounding box center [917, 453] width 60 height 20
click at [781, 419] on mat-icon "add" at bounding box center [1029, 420] width 21 height 21
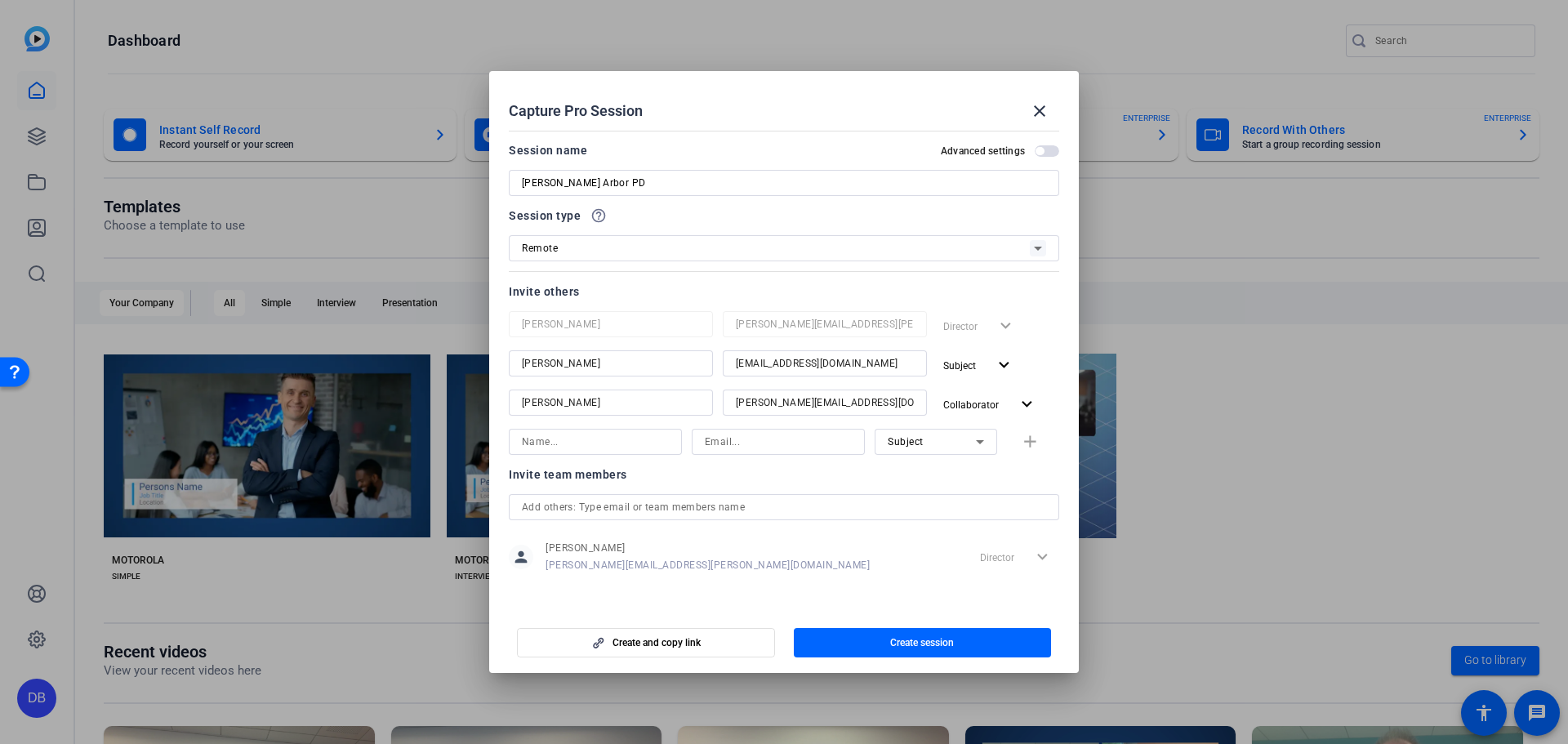
click at [549, 446] on input at bounding box center [595, 442] width 147 height 20
type input "Sam"
click at [763, 437] on input at bounding box center [778, 442] width 147 height 20
paste input "sam.suarez@motorolasolutions.com"
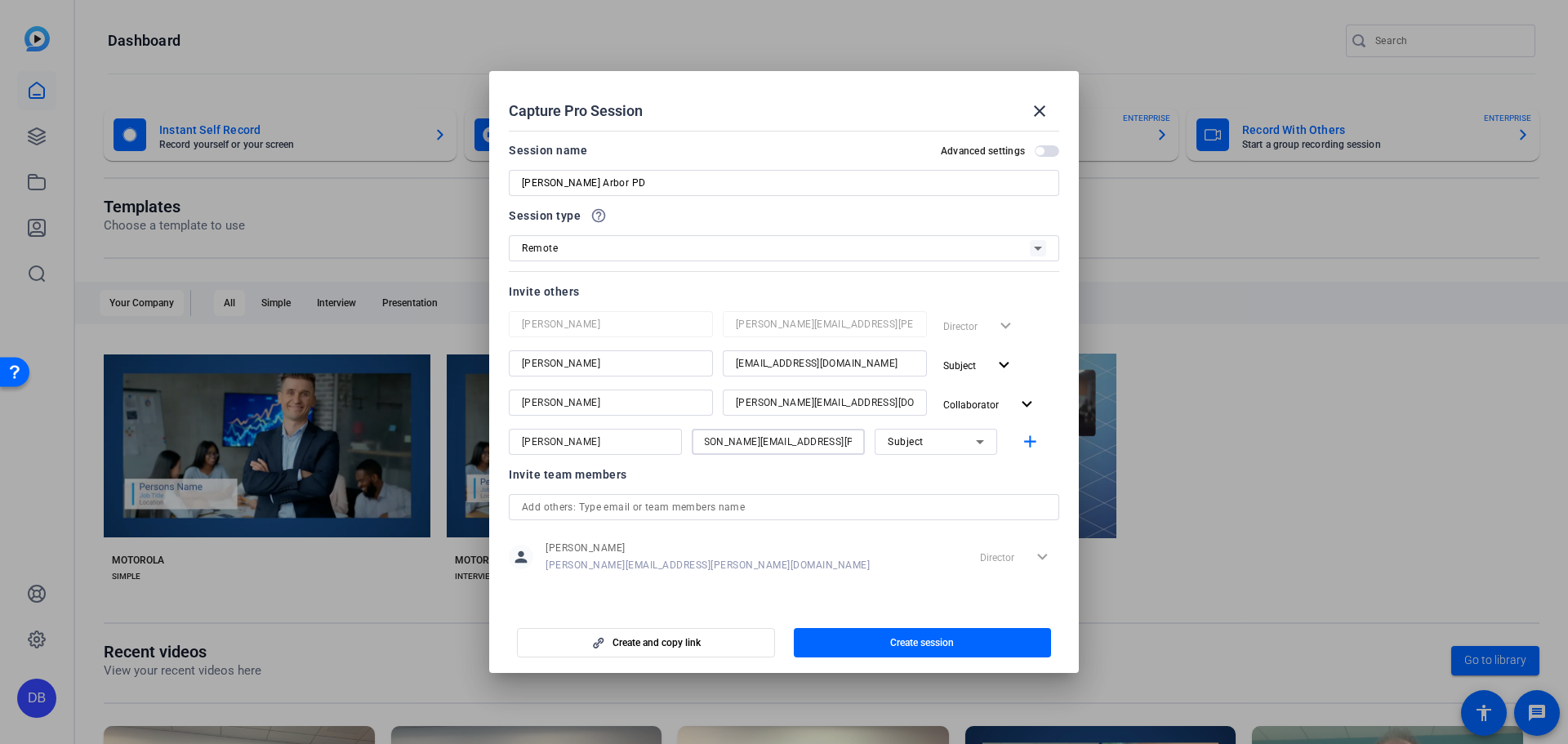
type input "sam.suarez@motorolasolutions.com"
click at [625, 441] on input "Sam" at bounding box center [595, 442] width 147 height 20
type input "Sam Suarez"
click at [781, 442] on div "Subject" at bounding box center [931, 441] width 88 height 21
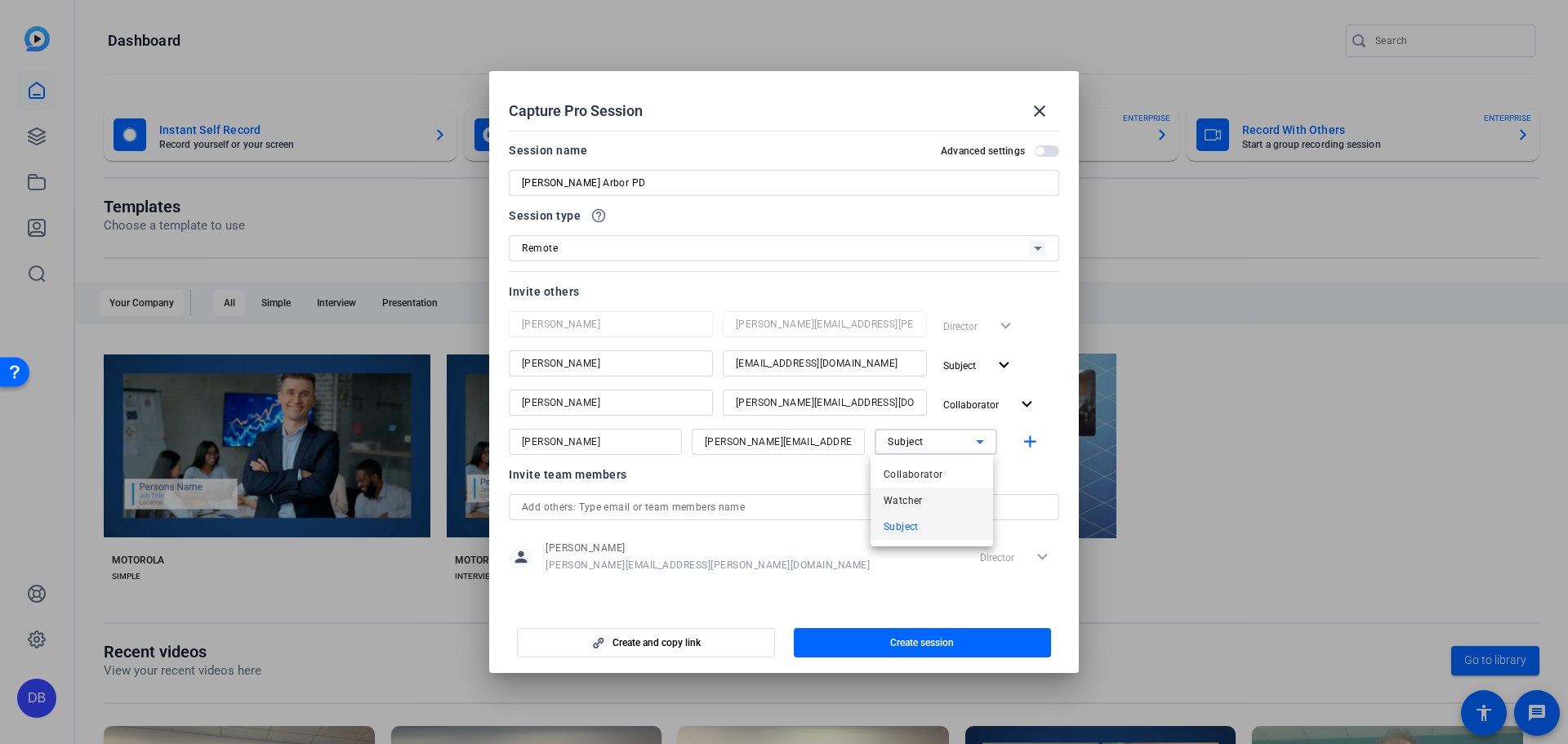
click at [781, 500] on mat-option "Watcher" at bounding box center [931, 500] width 122 height 26
click at [781, 398] on span "Collaborator" at bounding box center [976, 404] width 67 height 20
click at [781, 398] on div at bounding box center [784, 372] width 1568 height 744
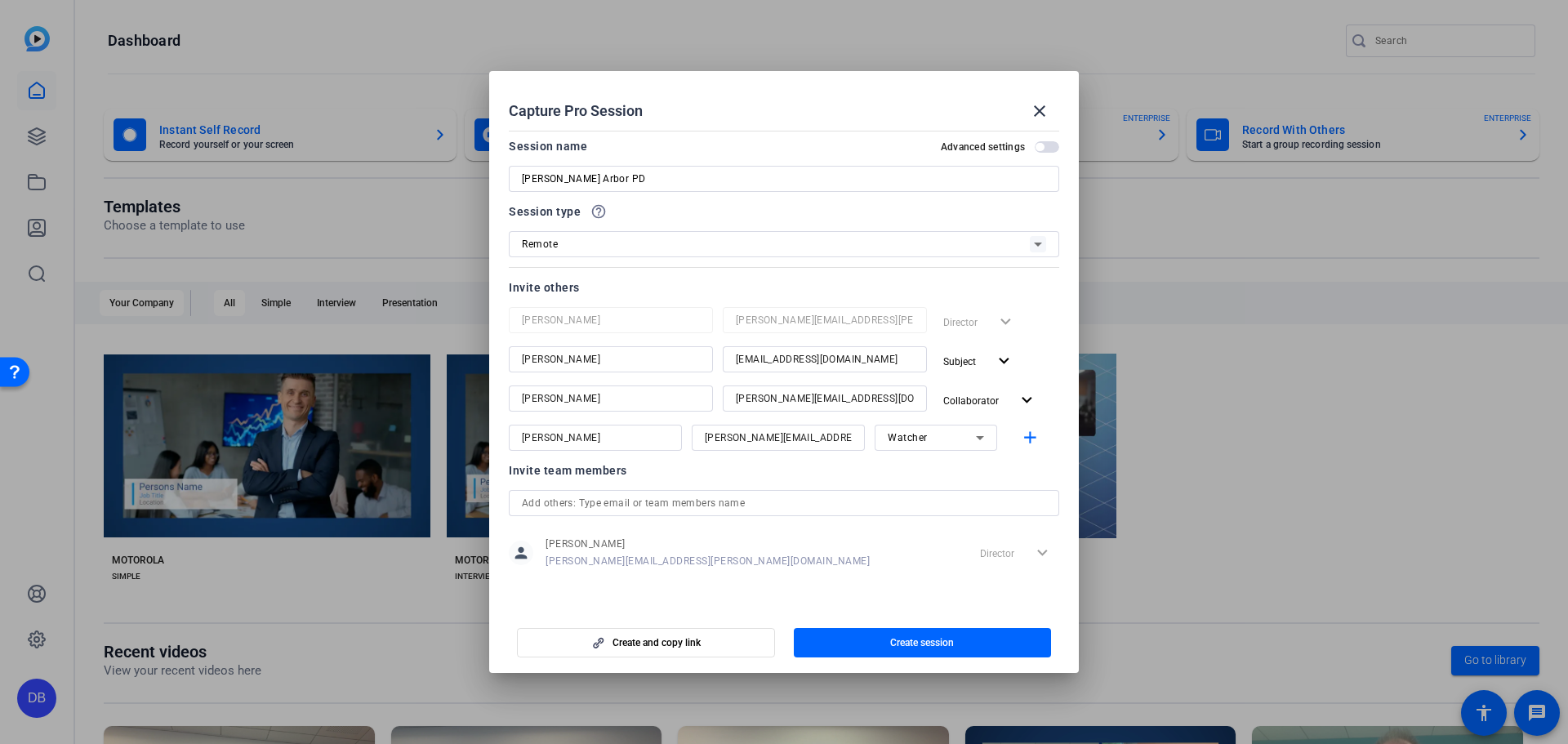
click at [603, 511] on input "text" at bounding box center [784, 503] width 524 height 20
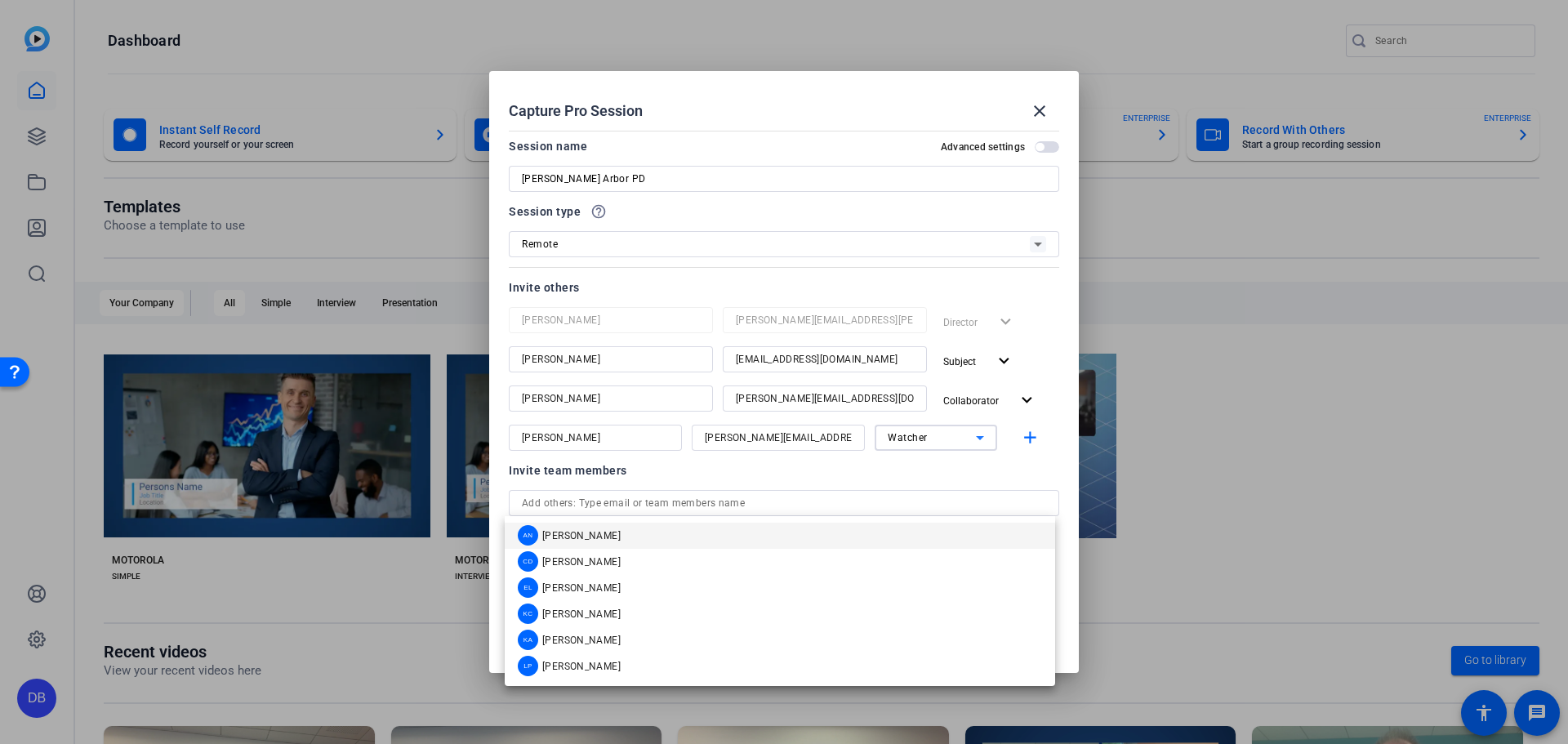
click at [781, 431] on div "Watcher" at bounding box center [931, 437] width 88 height 21
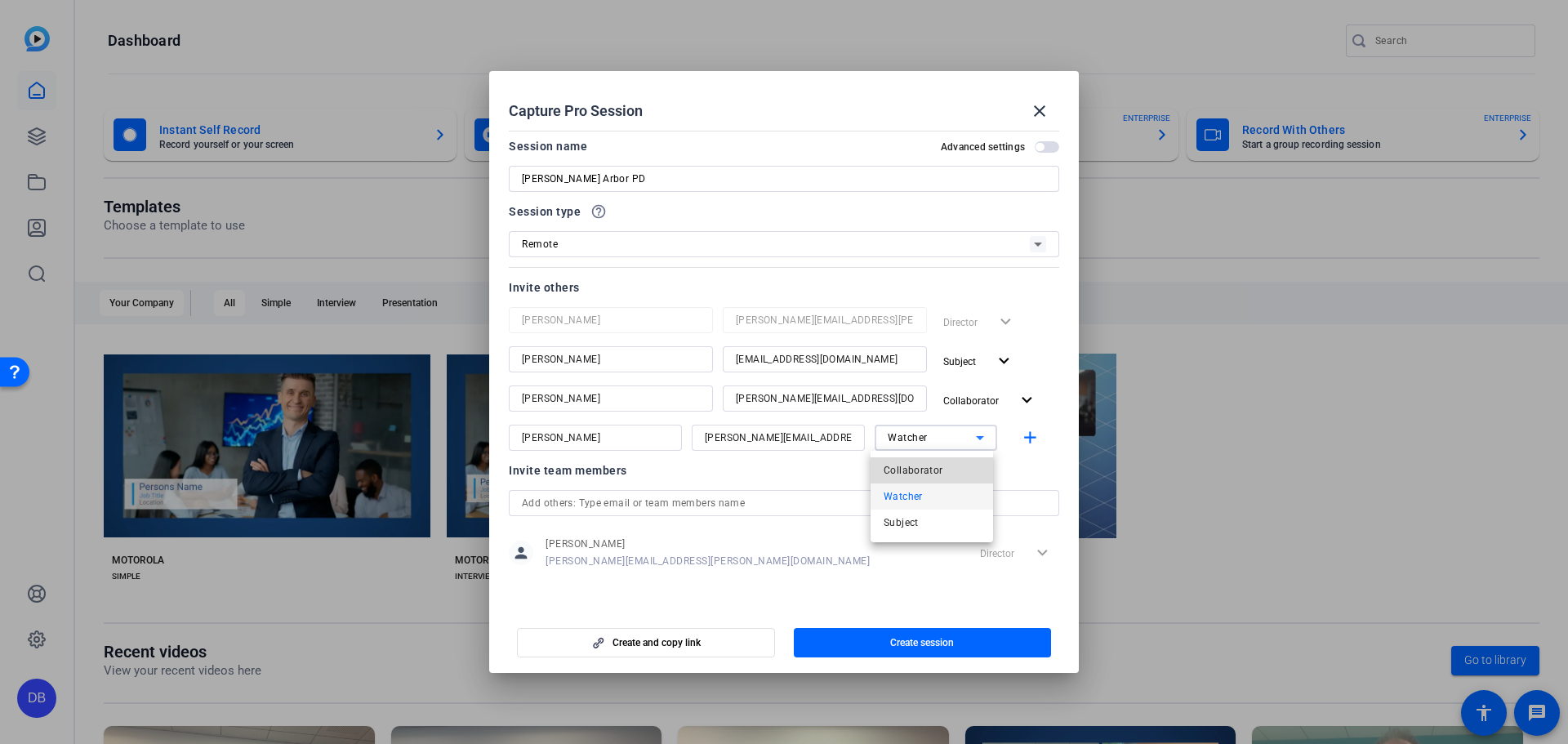
click at [781, 469] on span "Collaborator" at bounding box center [912, 470] width 60 height 20
click at [781, 439] on mat-icon "add" at bounding box center [1029, 438] width 21 height 21
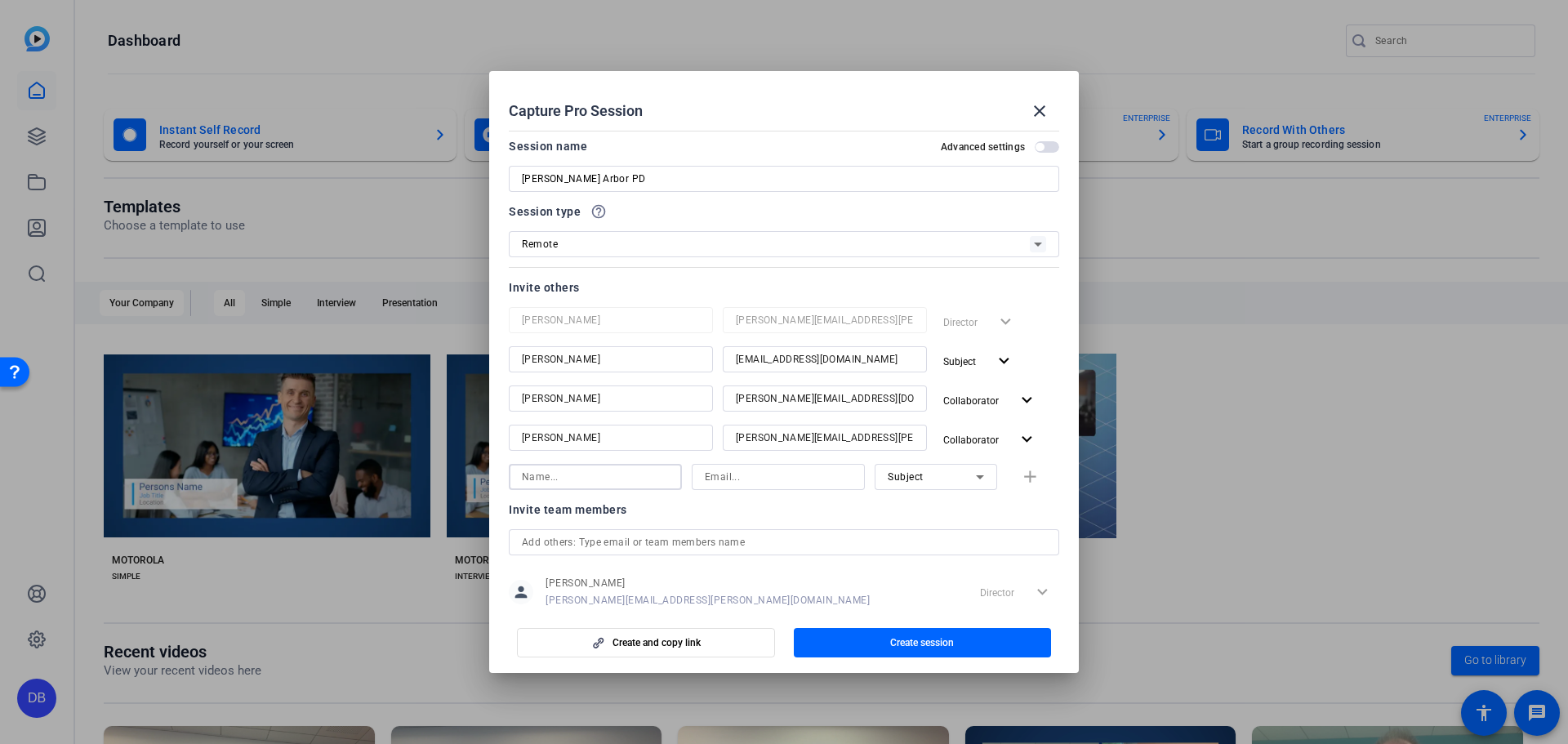
click at [612, 484] on input at bounding box center [595, 477] width 147 height 20
click at [743, 475] on input at bounding box center [778, 477] width 147 height 20
paste input "jordan.west@motorolasolutions.com"
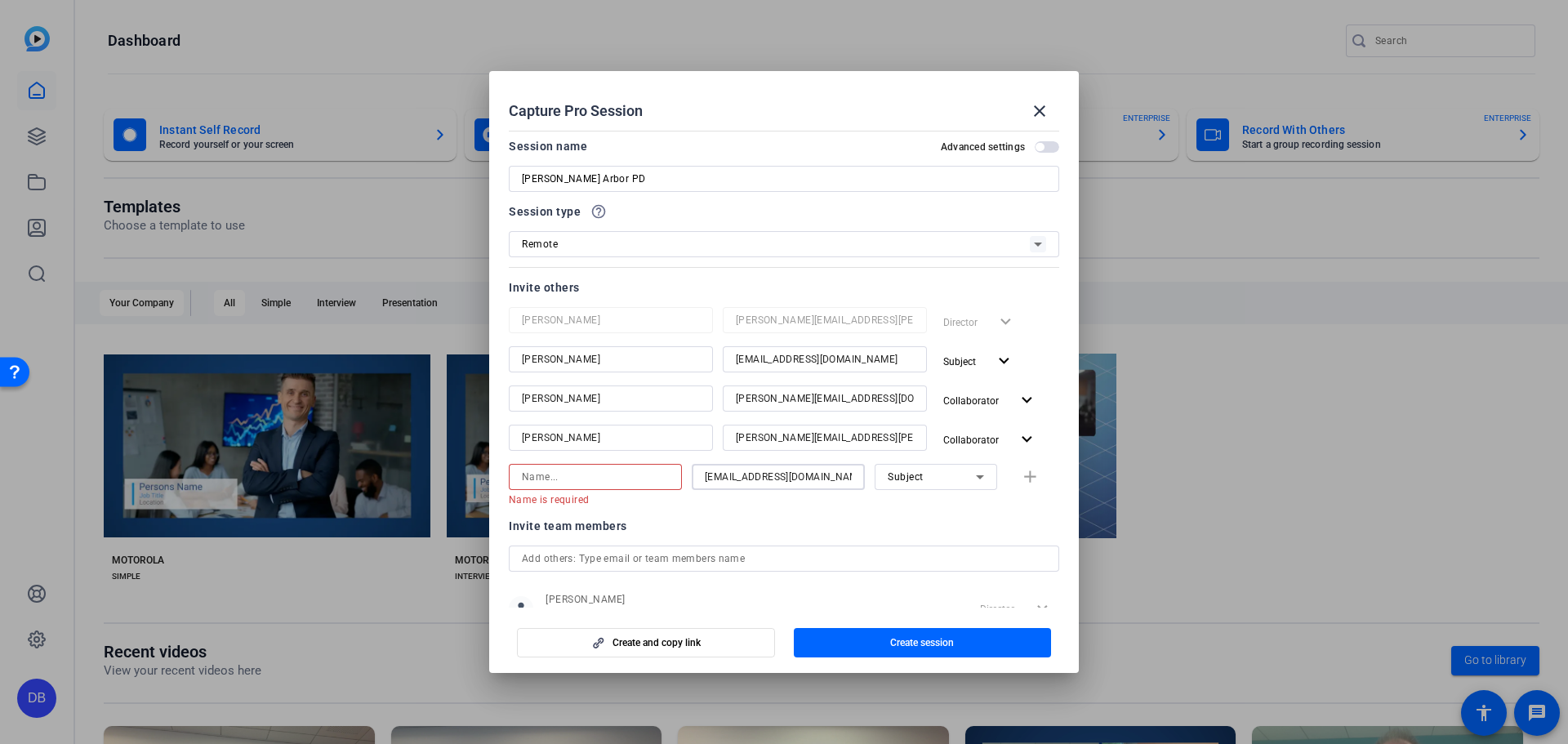
scroll to position [0, 24]
type input "jordan.west@motorolasolutions.com"
click at [611, 481] on input at bounding box center [595, 477] width 147 height 20
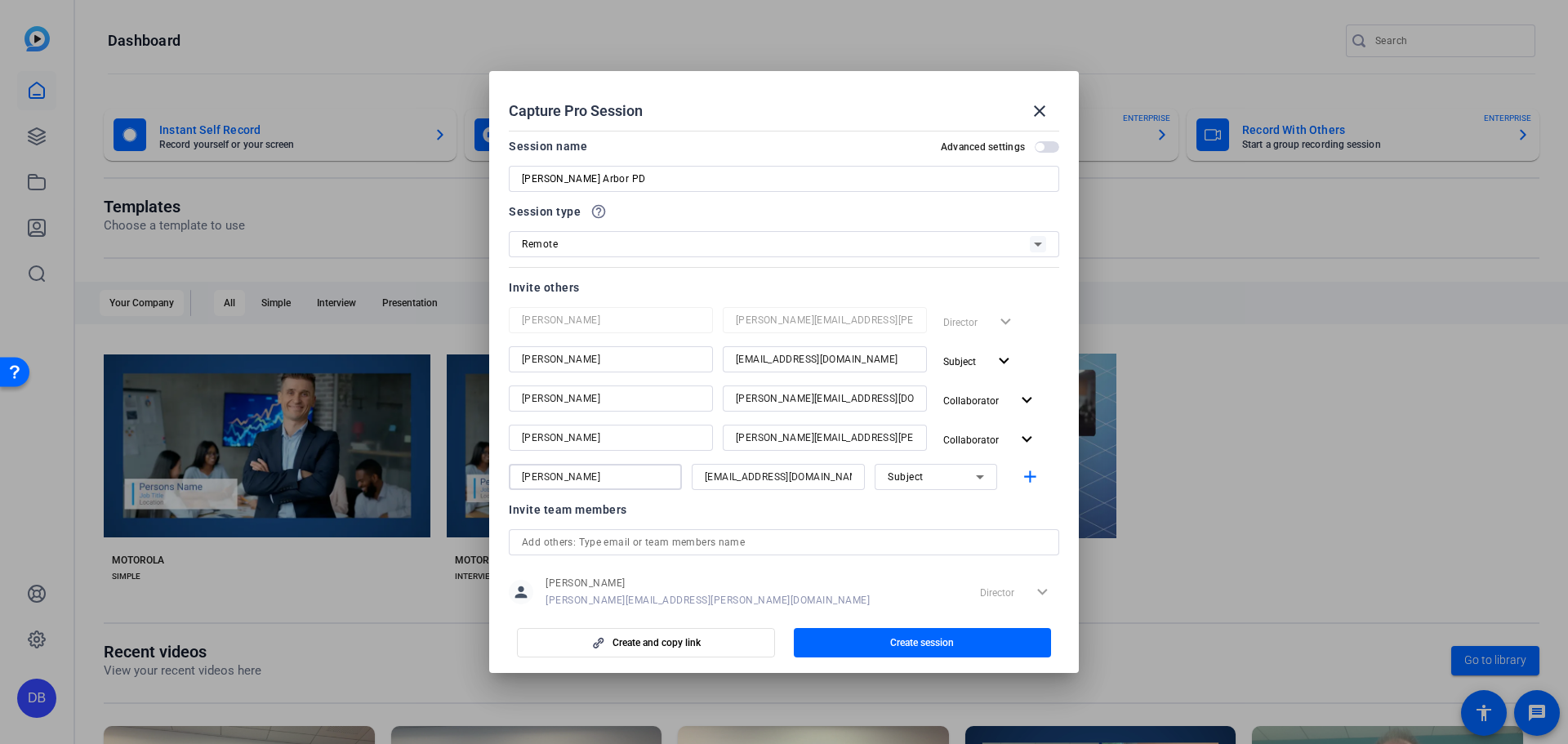
type input "Jordan West"
click at [781, 476] on span "Subject" at bounding box center [905, 476] width 36 height 12
click at [781, 515] on span "Collaborator" at bounding box center [912, 509] width 60 height 20
click at [781, 478] on mat-icon "add" at bounding box center [1029, 477] width 21 height 21
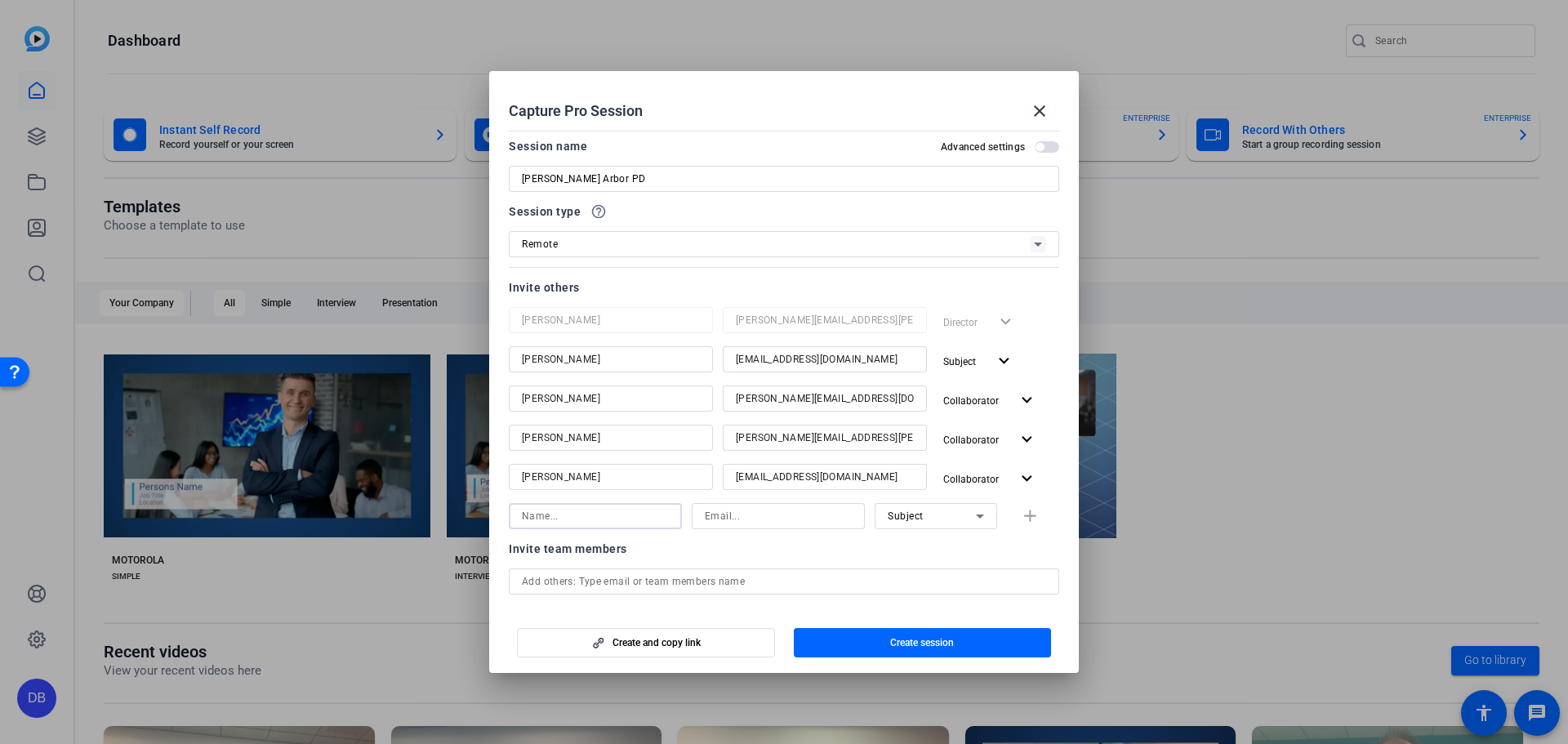
click at [567, 516] on input at bounding box center [595, 517] width 147 height 20
paste input "chris.baur2@motorolasolutions.com"
type input "chris.baur2@motorolasolutions.com"
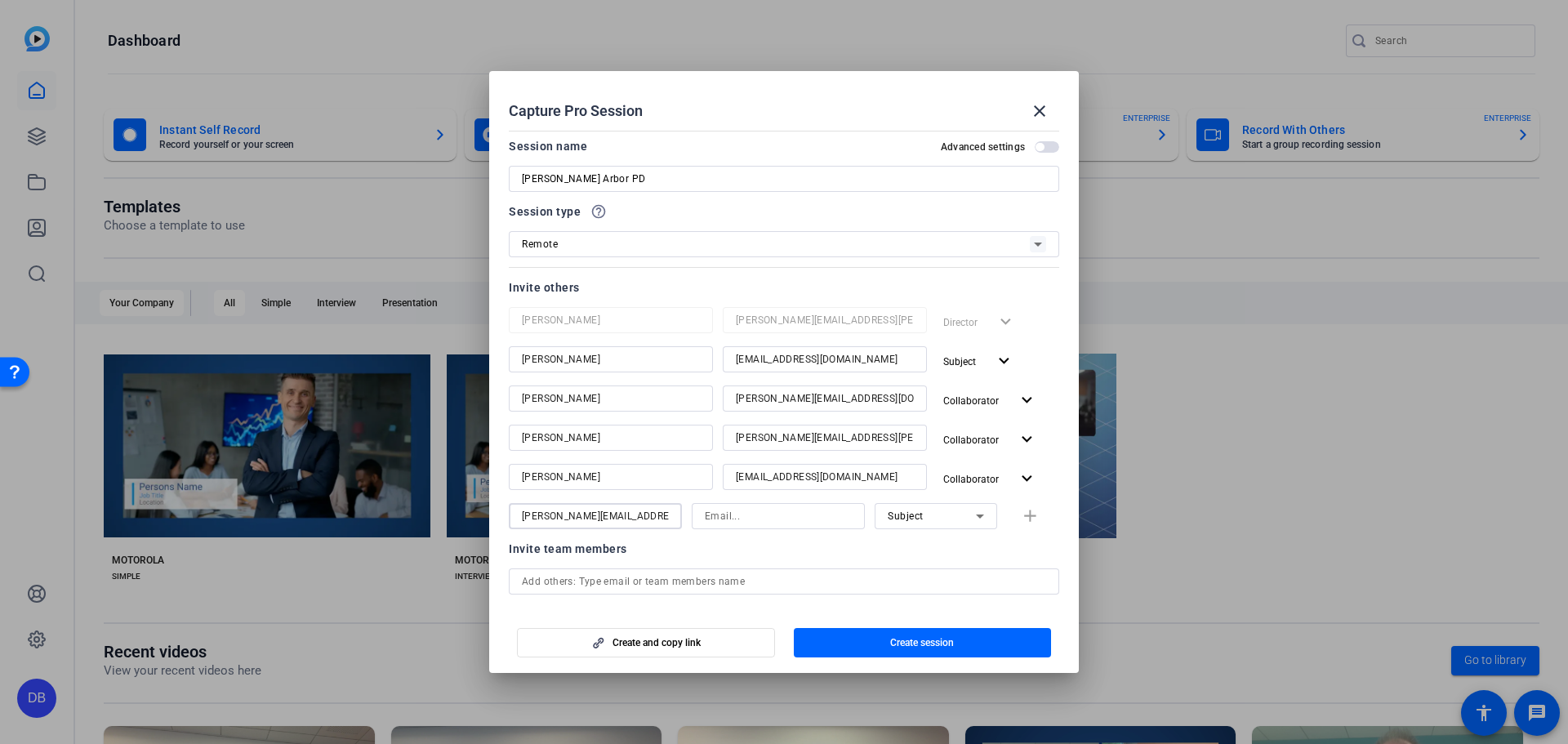
click at [740, 516] on input at bounding box center [778, 517] width 147 height 20
paste input "chris.baur2@motorolasolutions.com"
type input "chris.baur2@motorolasolutions.com"
click at [642, 517] on input "chris.baur2@motorolasolutions.com" at bounding box center [595, 517] width 147 height 20
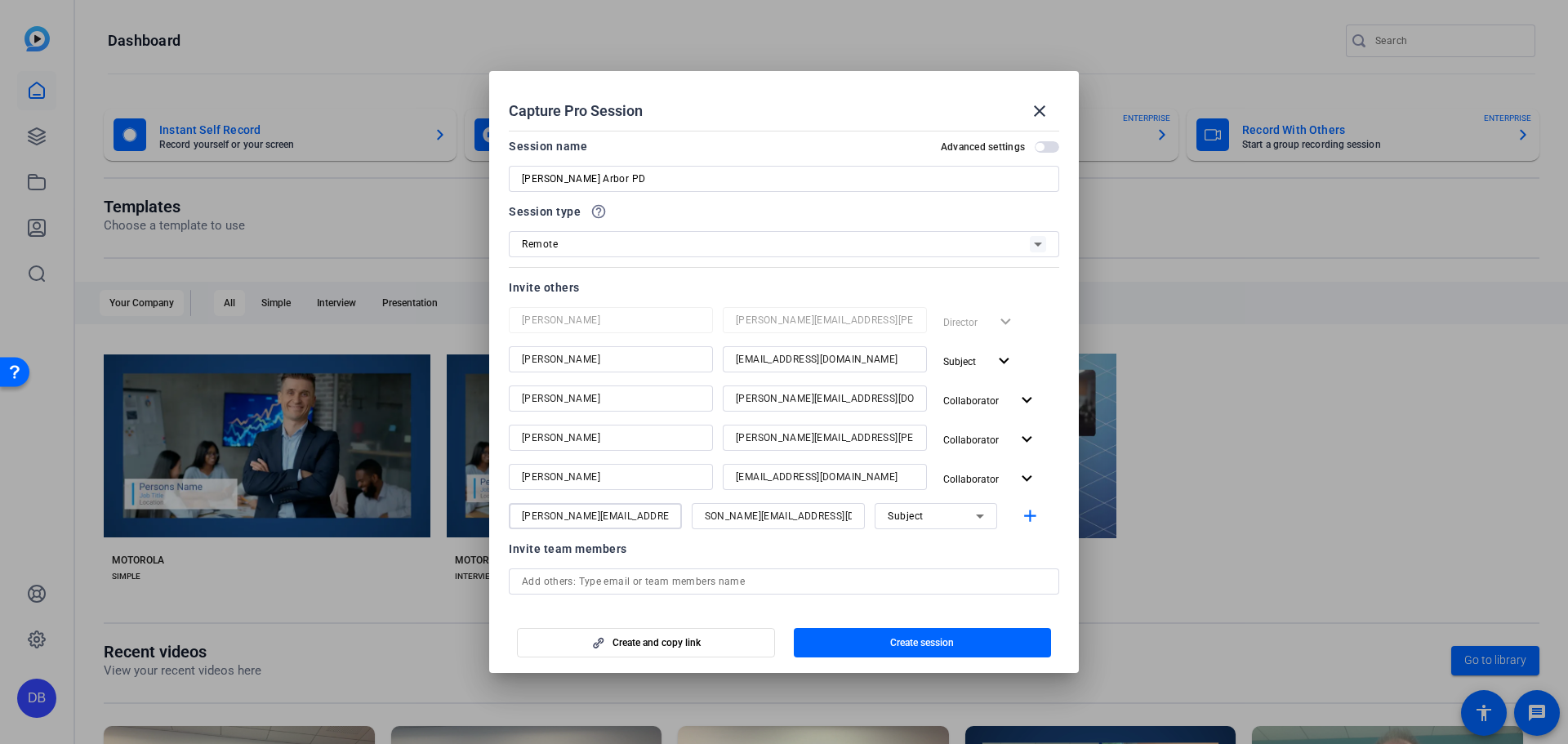
scroll to position [0, 0]
type input "Chris Baur"
click at [781, 513] on span "Subject" at bounding box center [905, 516] width 36 height 12
click at [781, 554] on span "Collaborator" at bounding box center [912, 549] width 60 height 20
click at [781, 536] on div at bounding box center [935, 538] width 122 height 18
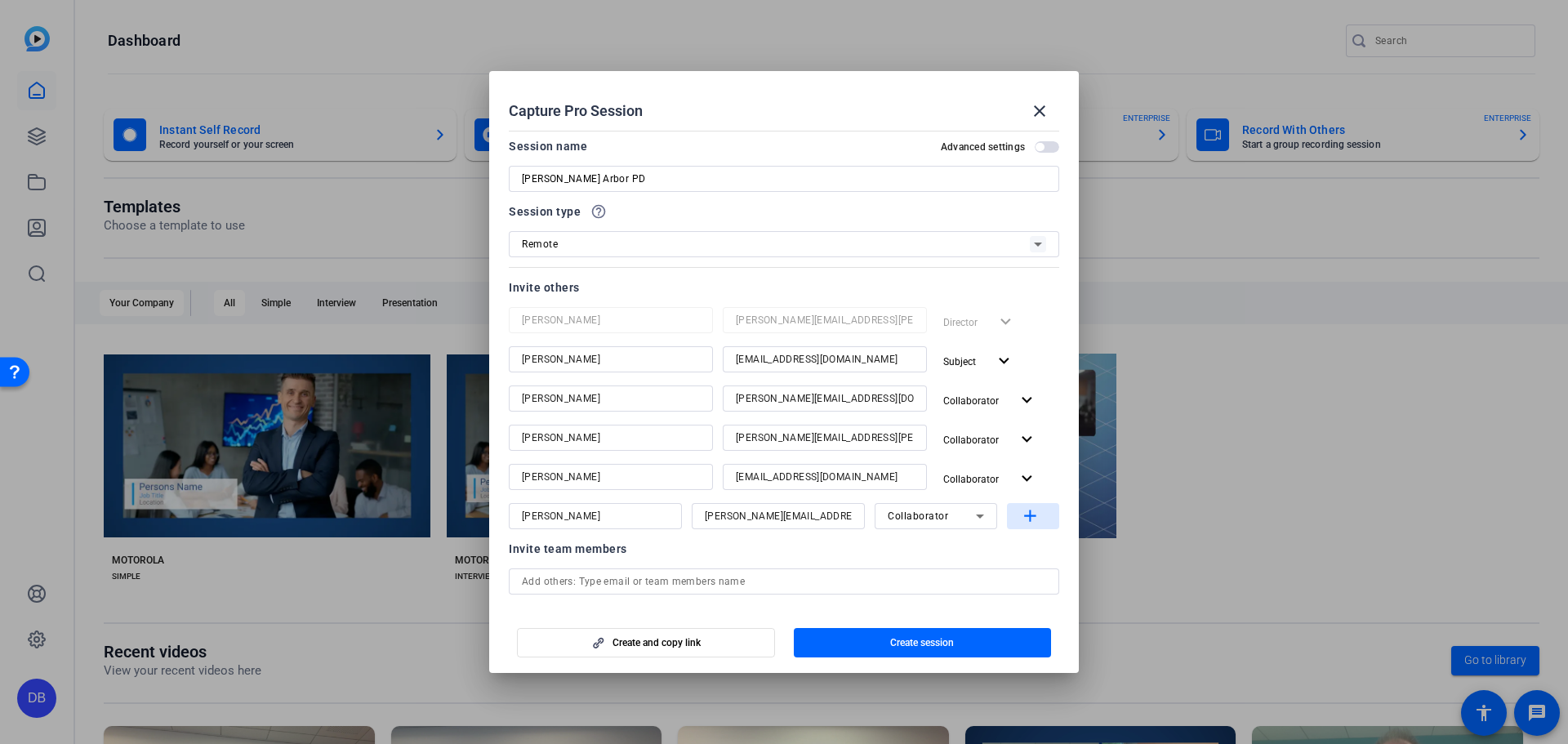
click at [781, 516] on span "button" at bounding box center [1033, 517] width 53 height 39
click at [574, 360] on input "Charlie Grobe" at bounding box center [611, 360] width 178 height 20
click at [542, 405] on input "Molly Moran" at bounding box center [611, 399] width 178 height 20
click at [560, 433] on input "Sam Suarez" at bounding box center [611, 438] width 178 height 20
click at [571, 481] on input "Jordan West" at bounding box center [611, 477] width 178 height 20
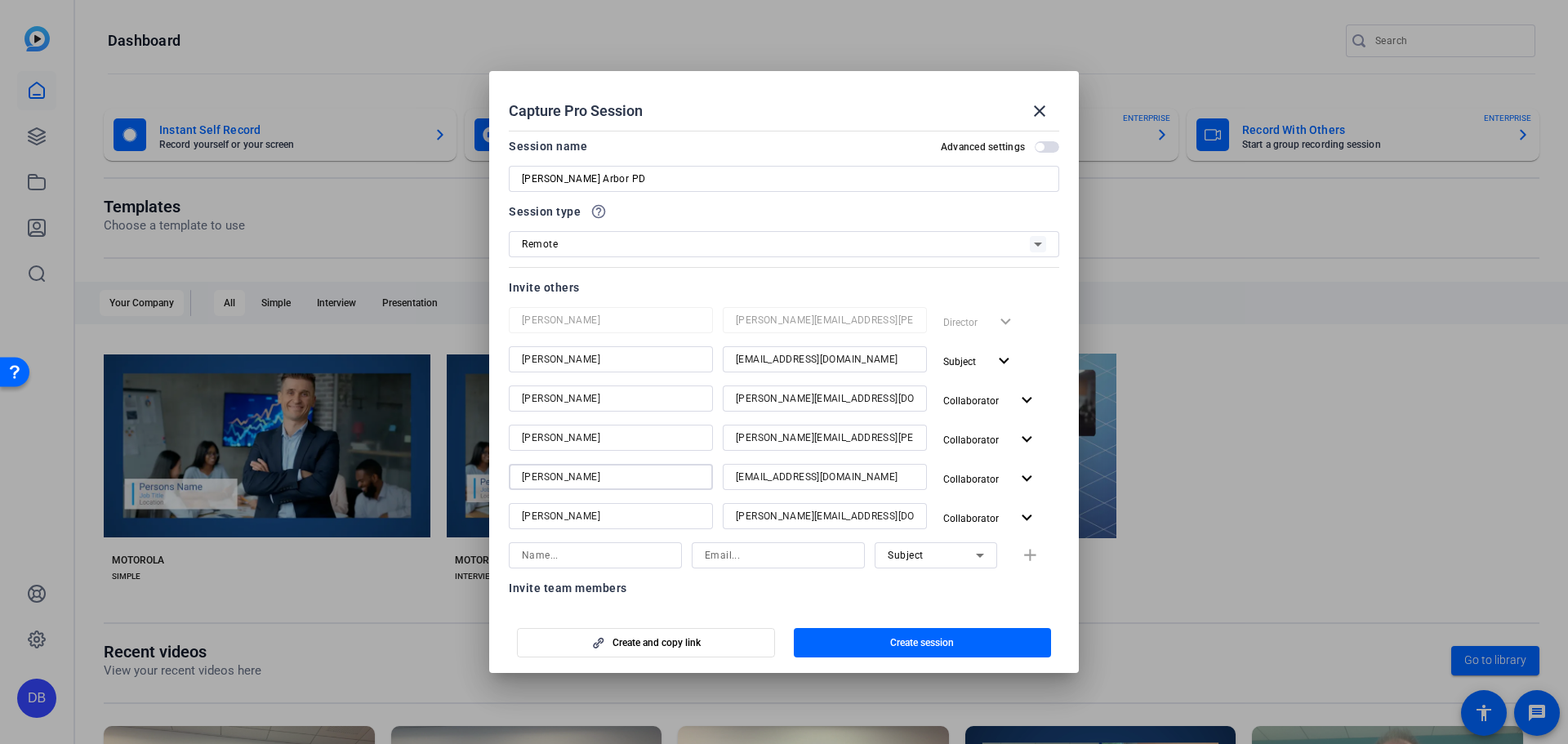
click at [572, 508] on input "Chris Baur" at bounding box center [611, 517] width 178 height 20
click at [748, 642] on span "button" at bounding box center [645, 642] width 256 height 39
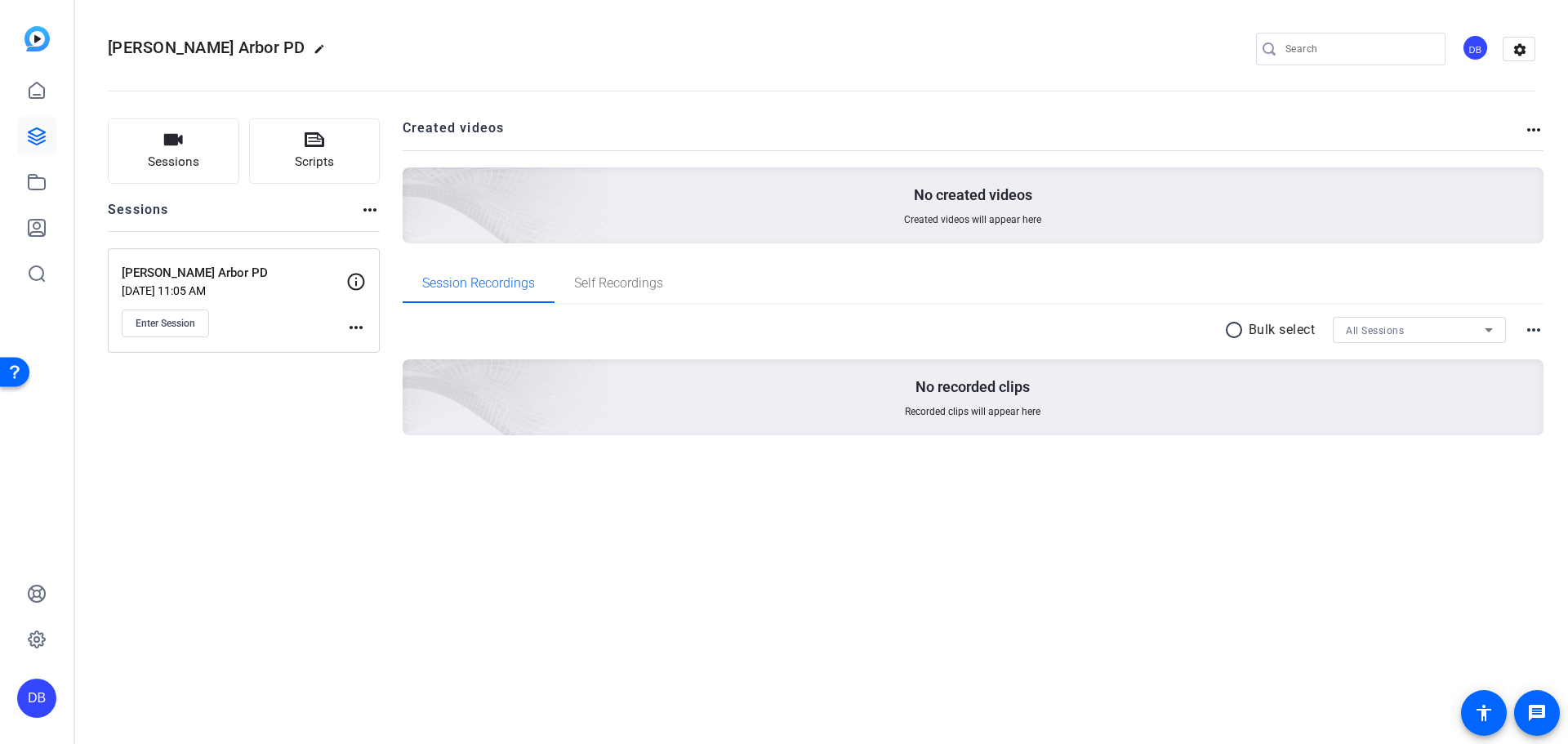
click at [352, 326] on mat-icon "more_horiz" at bounding box center [356, 327] width 20 height 20
click at [781, 119] on div at bounding box center [784, 372] width 1568 height 744
click at [781, 129] on mat-icon "more_horiz" at bounding box center [1533, 130] width 20 height 20
click at [162, 161] on div at bounding box center [784, 372] width 1568 height 744
click at [632, 287] on span "Self Recordings" at bounding box center [619, 283] width 89 height 13
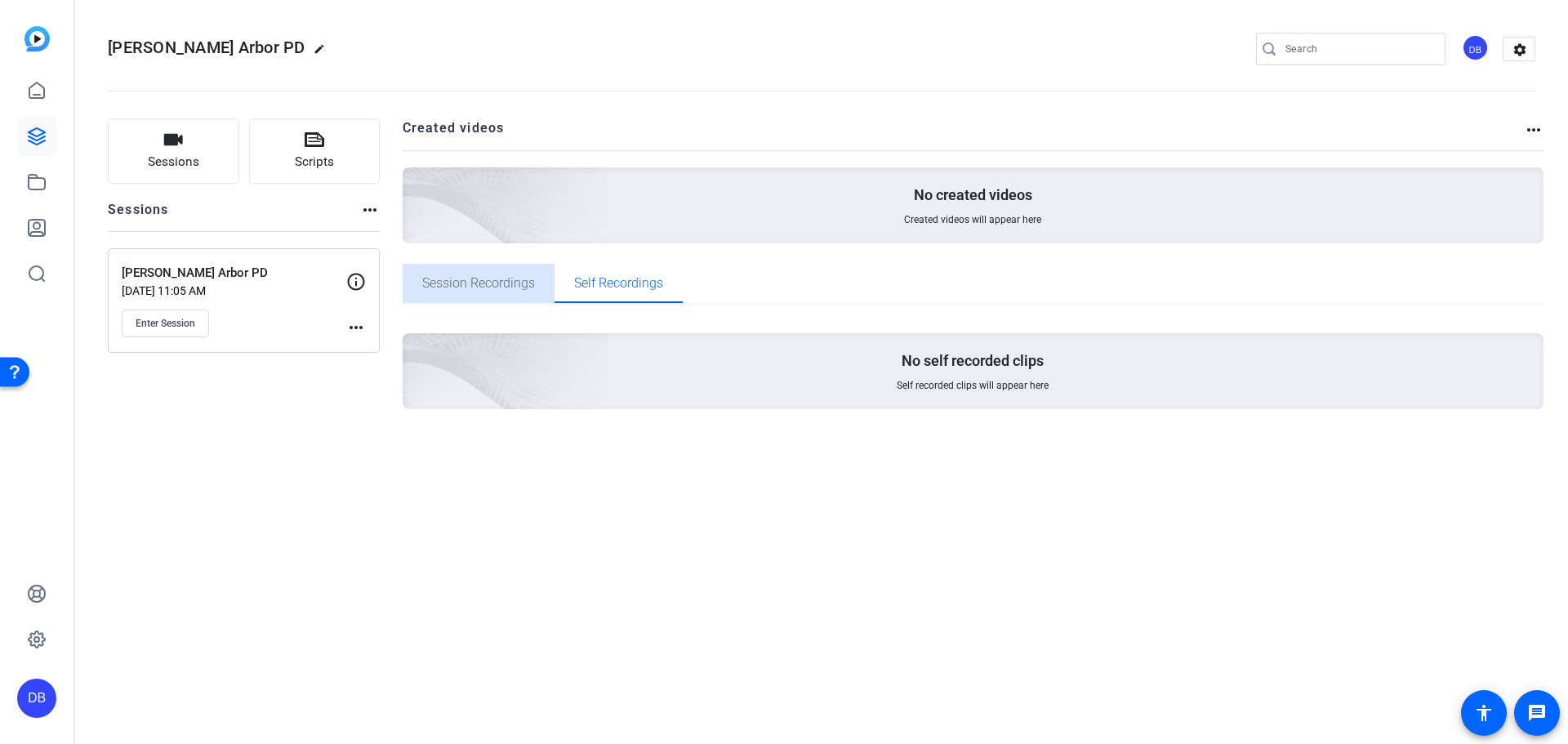
click at [473, 288] on span "Session Recordings" at bounding box center [478, 283] width 112 height 13
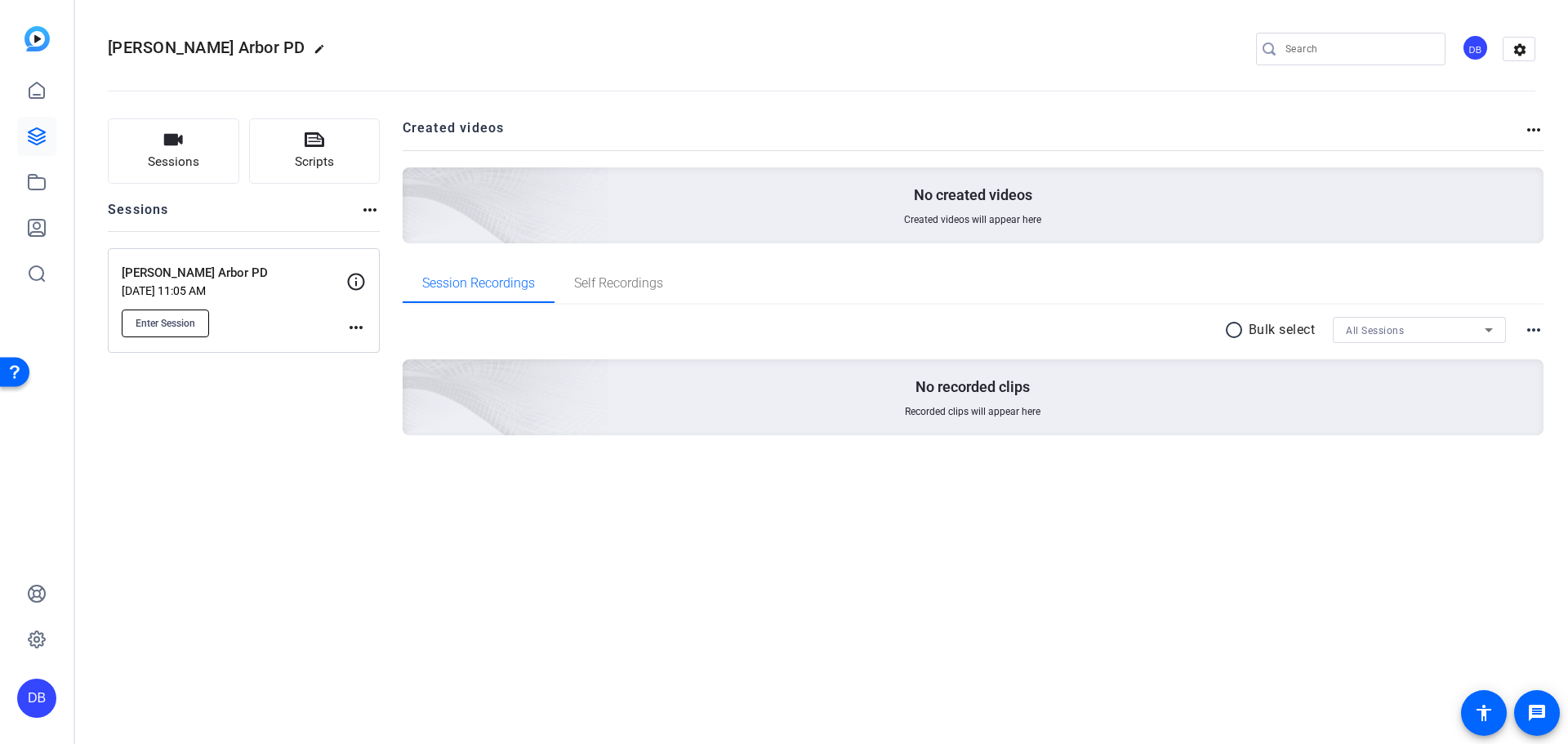
click at [175, 318] on span "Enter Session" at bounding box center [165, 323] width 60 height 13
click at [781, 54] on mat-icon "settings" at bounding box center [1519, 49] width 33 height 24
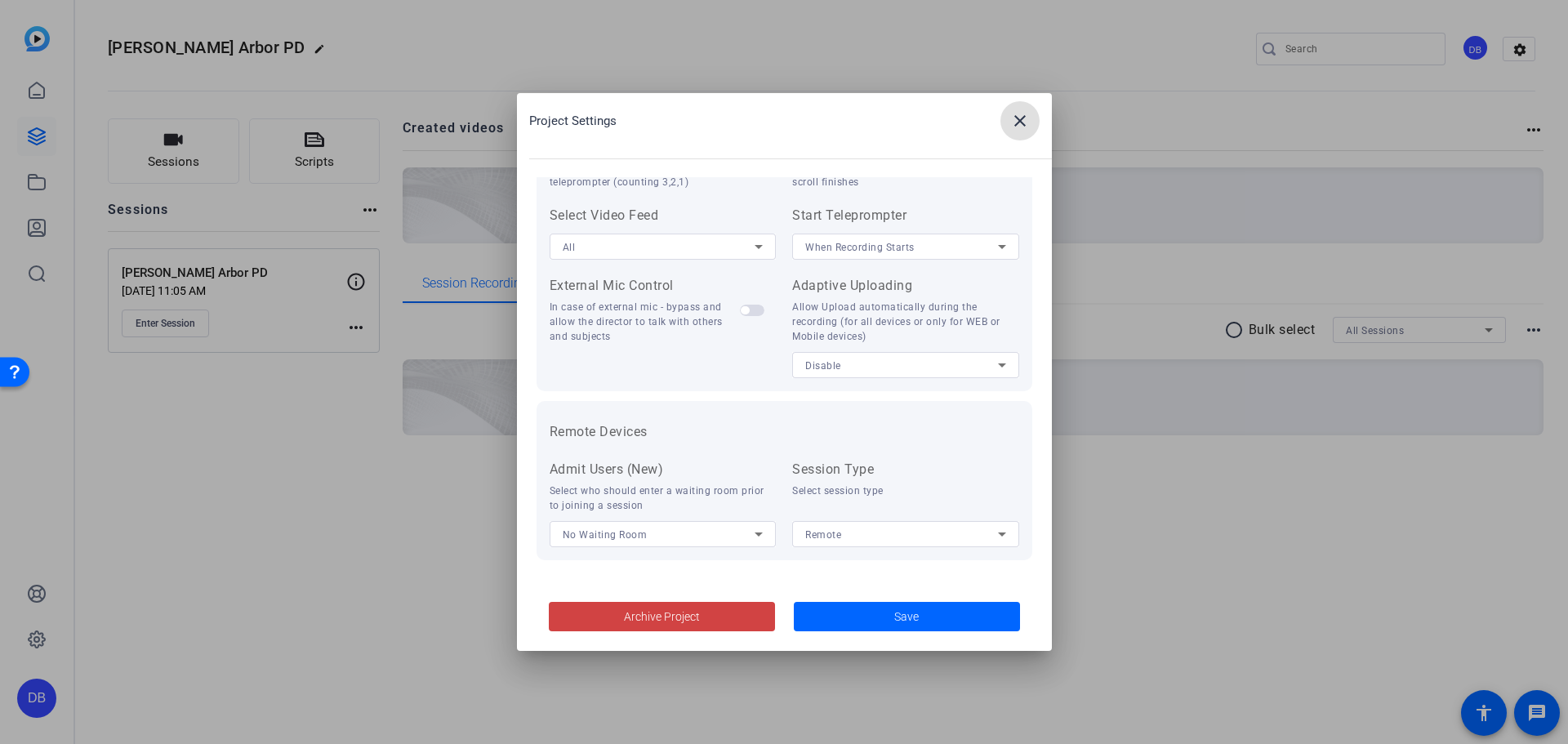
scroll to position [337, 0]
click at [781, 94] on div at bounding box center [784, 372] width 1568 height 744
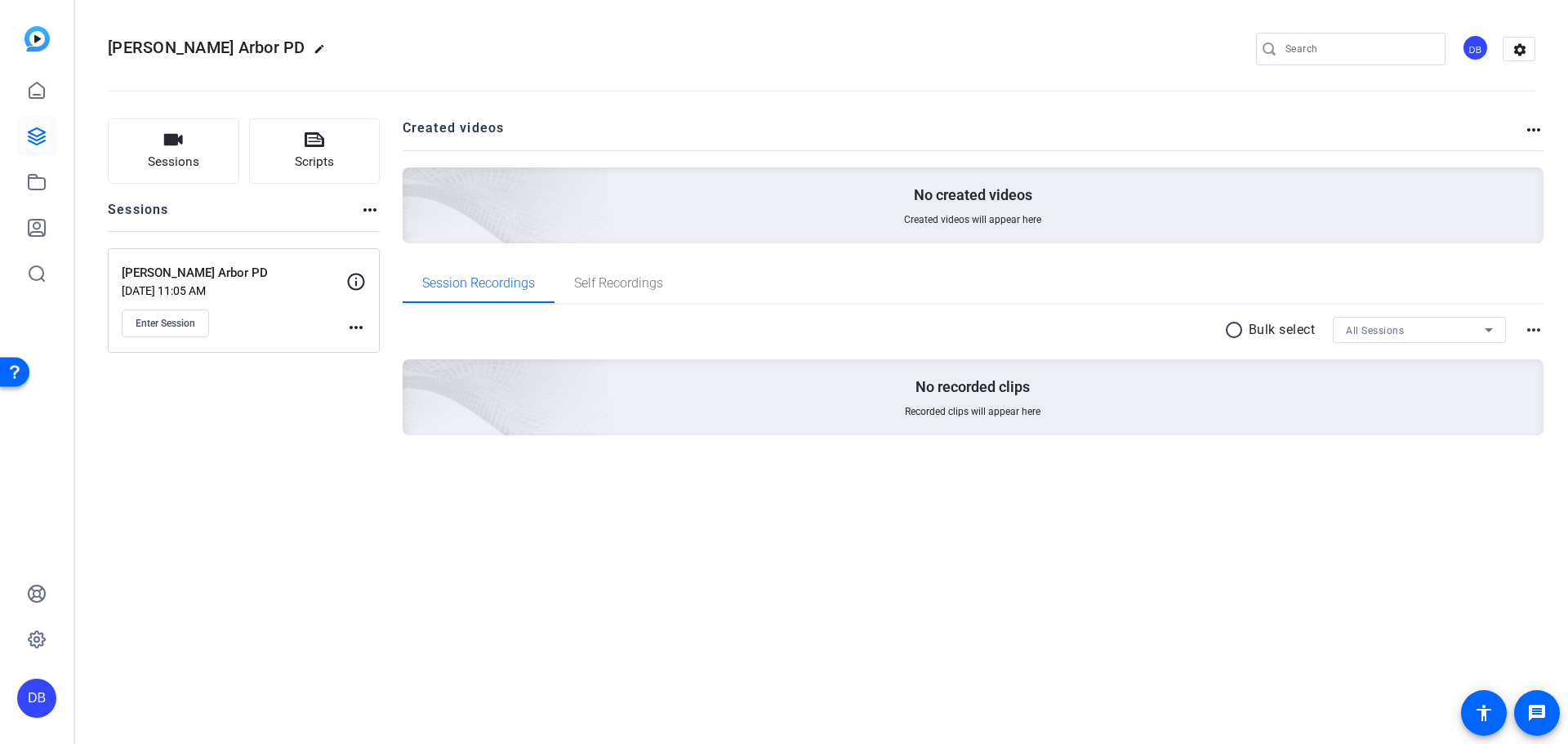
click at [371, 211] on mat-icon "more_horiz" at bounding box center [370, 210] width 20 height 20
click at [354, 333] on div at bounding box center [784, 372] width 1568 height 744
click at [354, 327] on mat-icon "more_horiz" at bounding box center [356, 327] width 20 height 20
click at [664, 470] on div at bounding box center [784, 372] width 1568 height 744
